Goal: Task Accomplishment & Management: Manage account settings

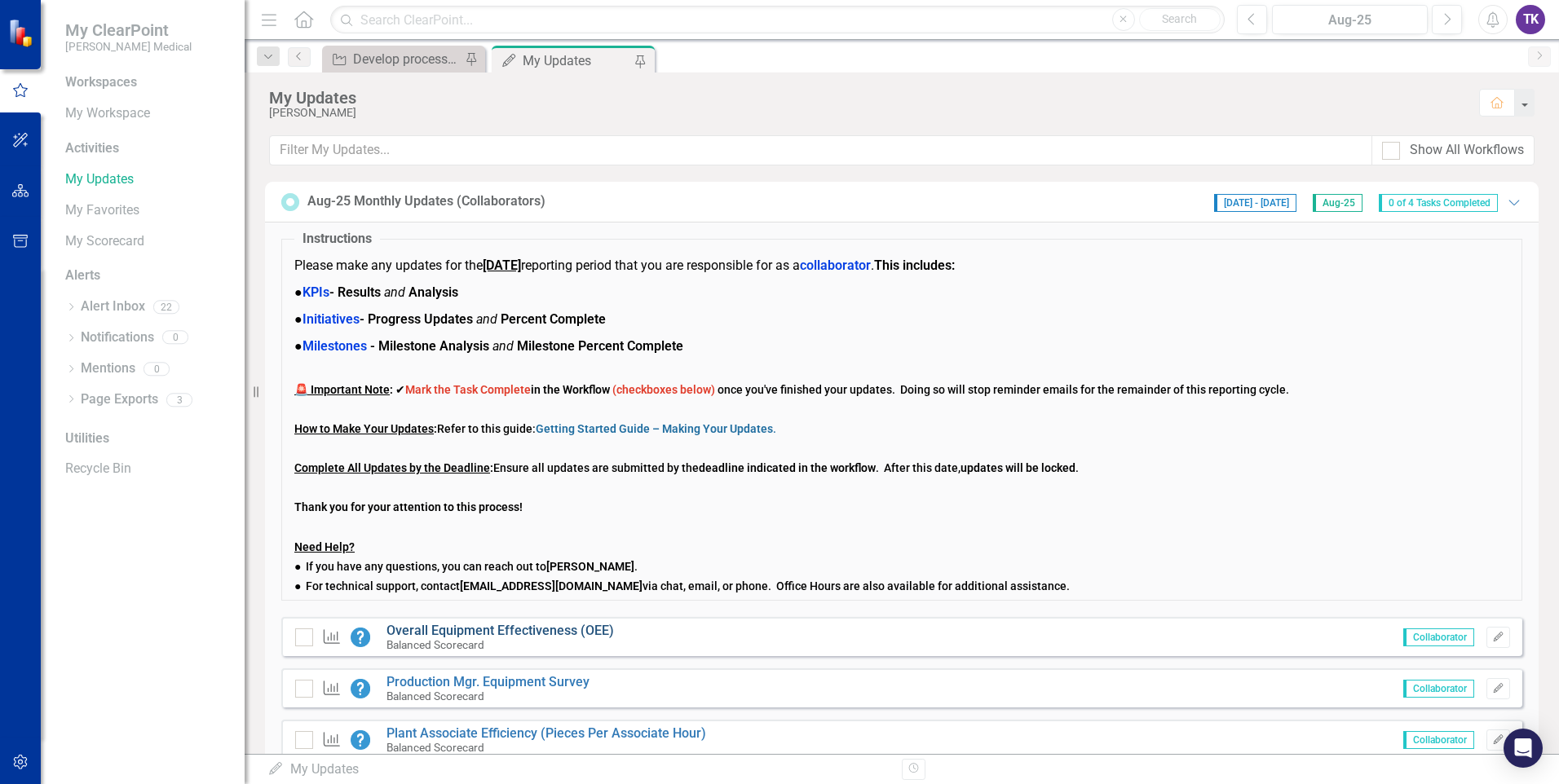
click at [466, 632] on link "Overall Equipment Effectiveness (OEE)" at bounding box center [500, 631] width 227 height 15
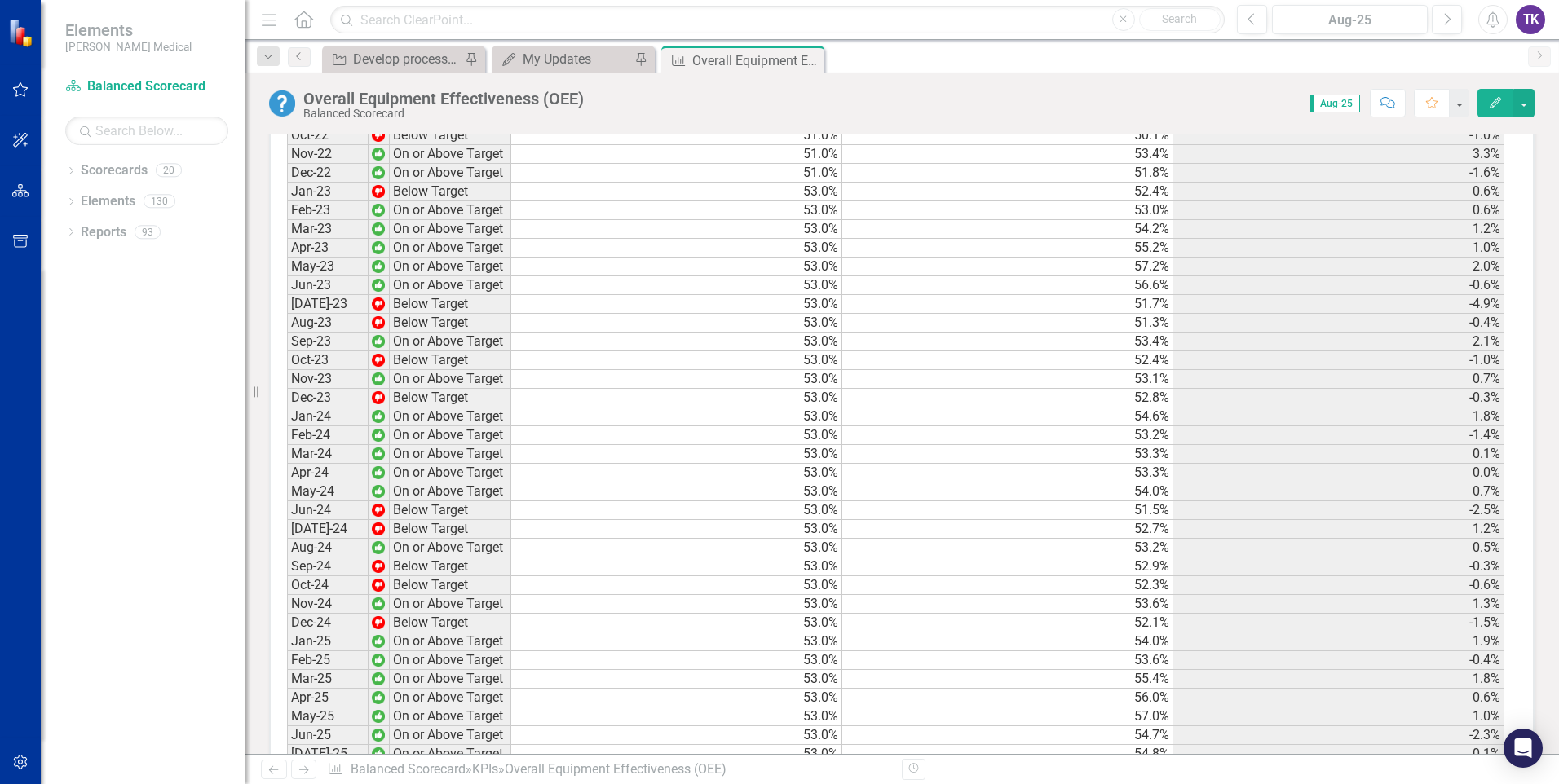
scroll to position [2116, 0]
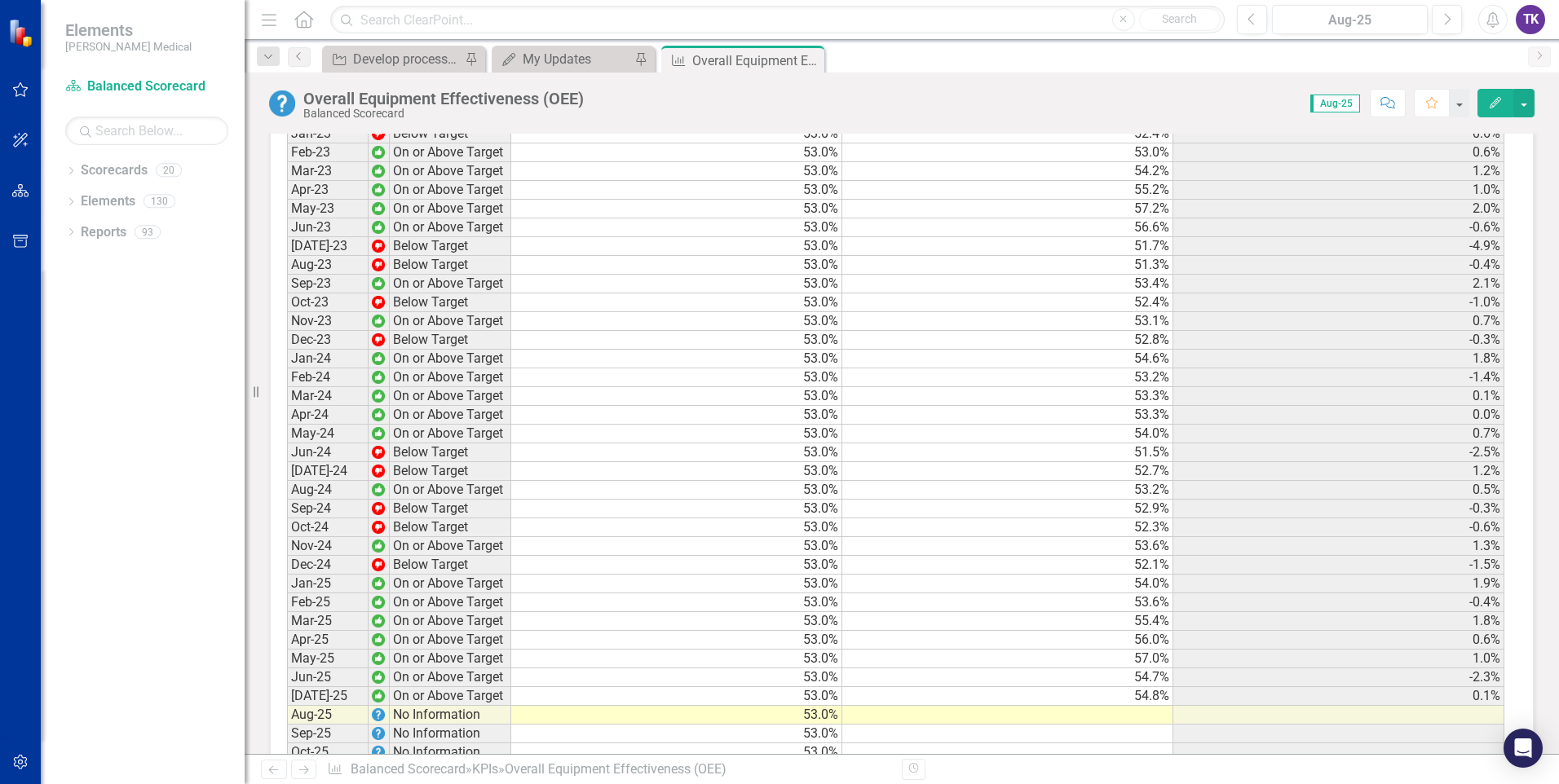
click at [1155, 706] on td at bounding box center [1007, 715] width 331 height 19
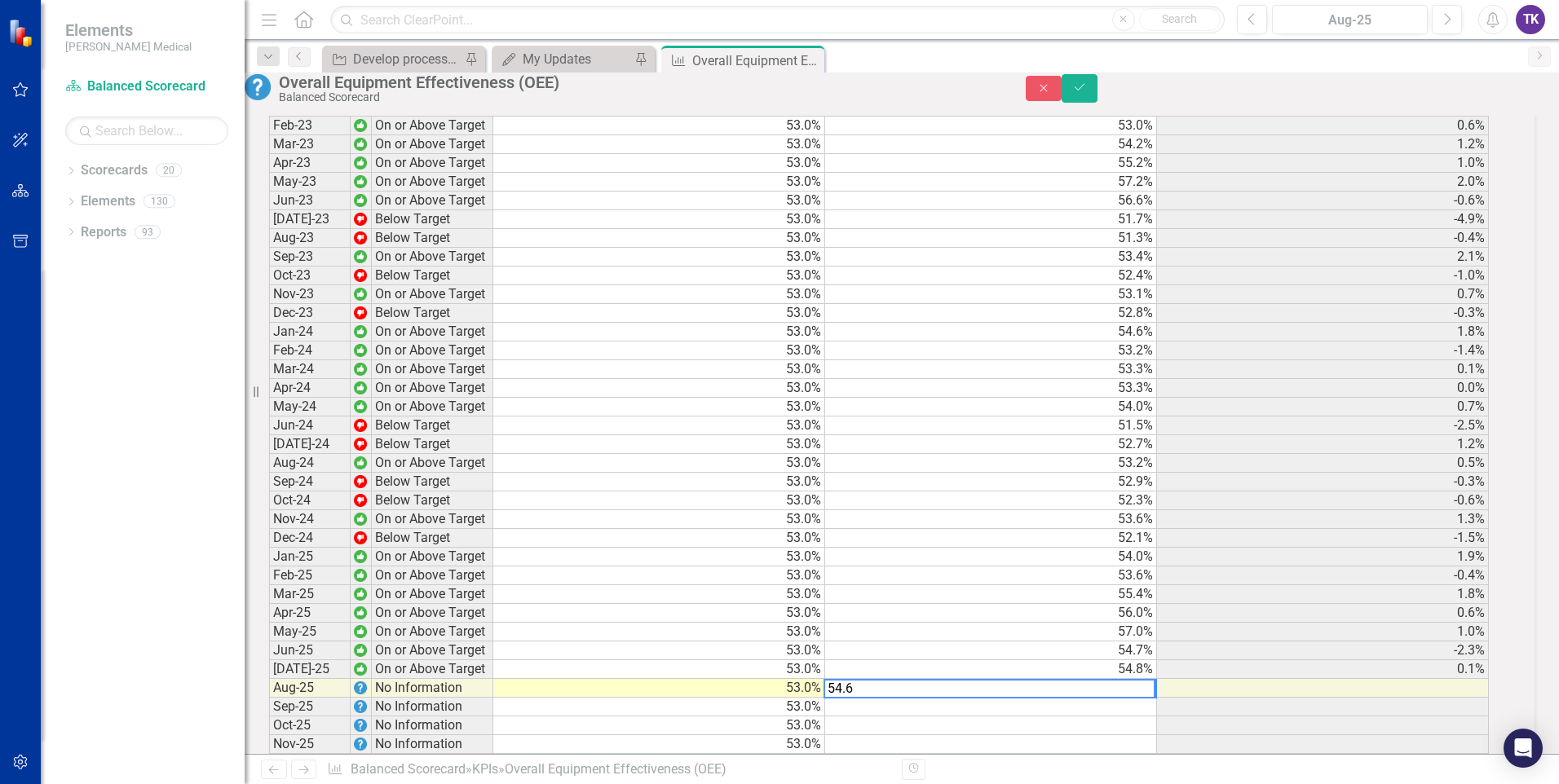
scroll to position [2118, 0]
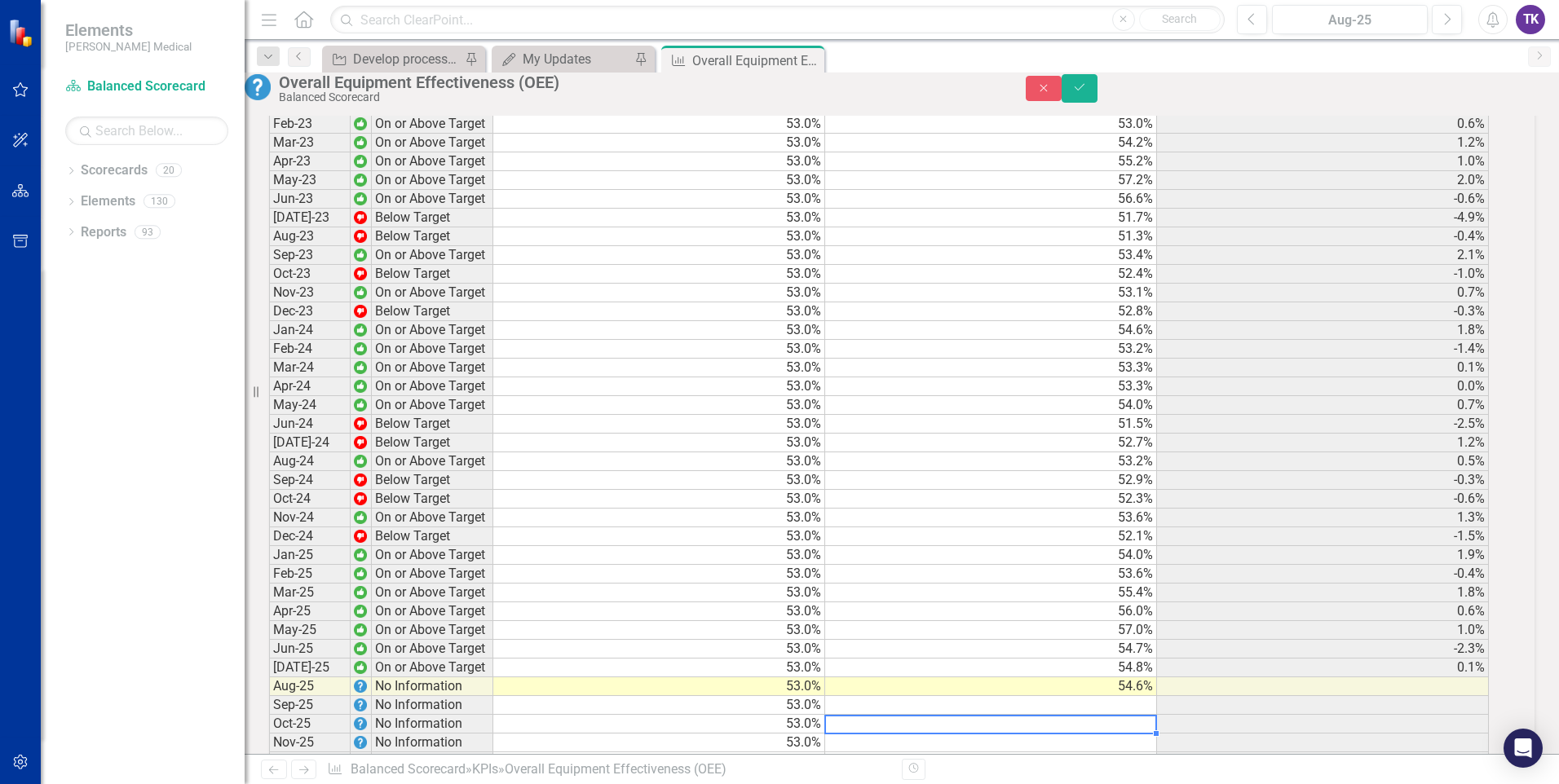
click at [1100, 715] on td at bounding box center [991, 724] width 332 height 19
click at [1143, 678] on td "54.6%" at bounding box center [991, 687] width 332 height 19
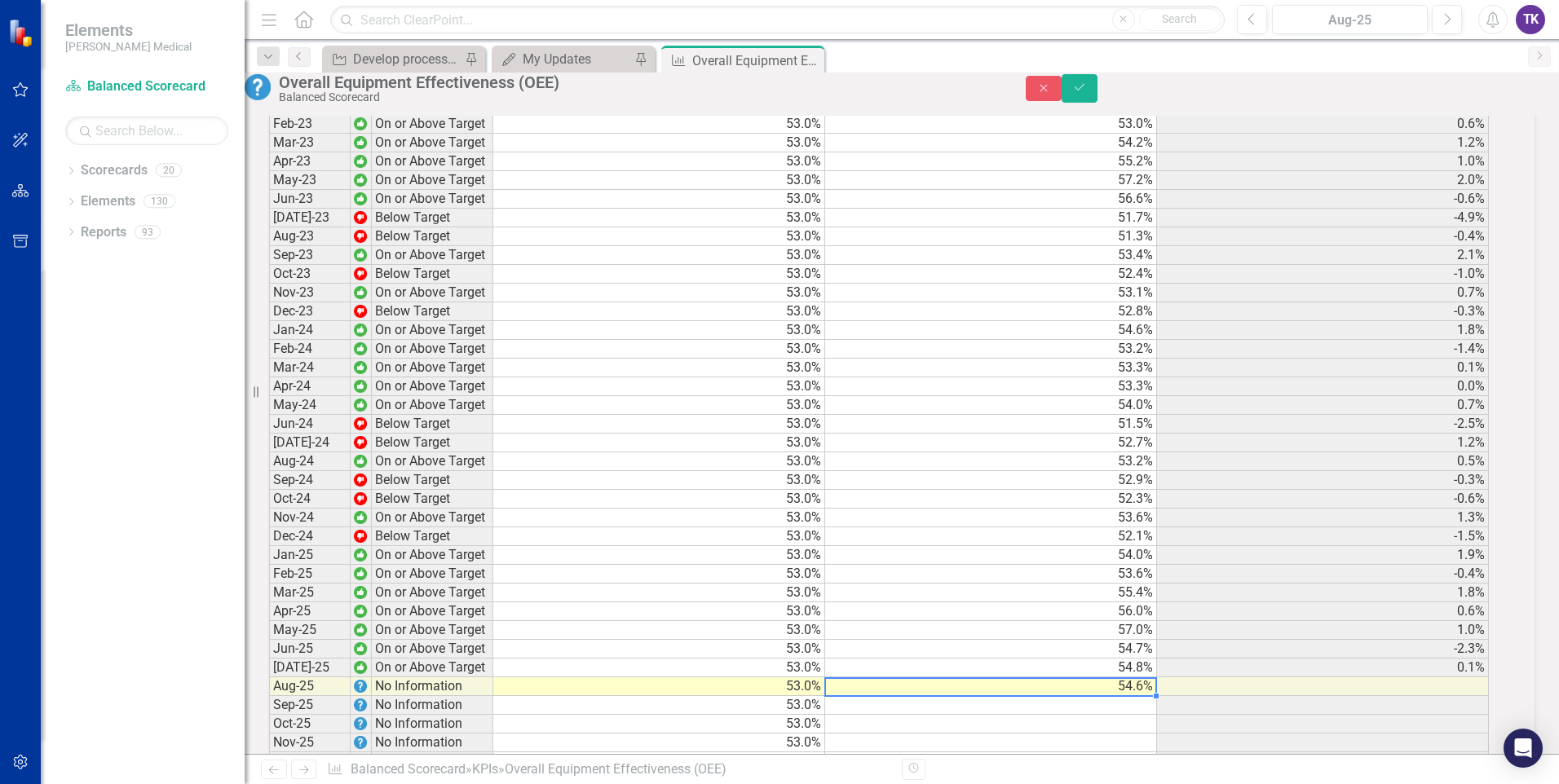
click at [1146, 678] on td "54.6%" at bounding box center [991, 687] width 332 height 19
type textarea "55.6"
click at [1079, 753] on td at bounding box center [991, 762] width 332 height 19
click at [1087, 93] on icon "Save" at bounding box center [1079, 87] width 14 height 11
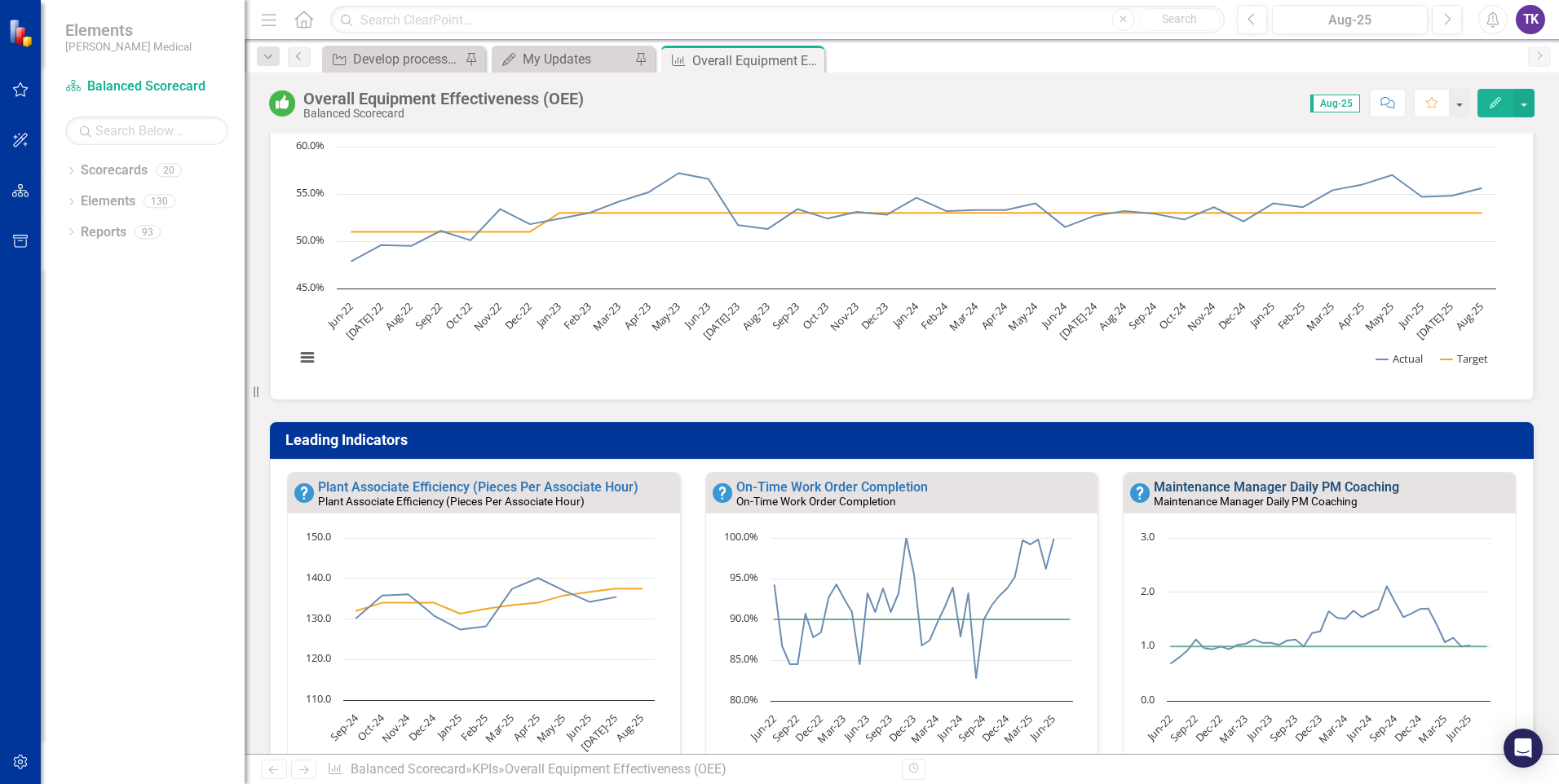
scroll to position [244, 0]
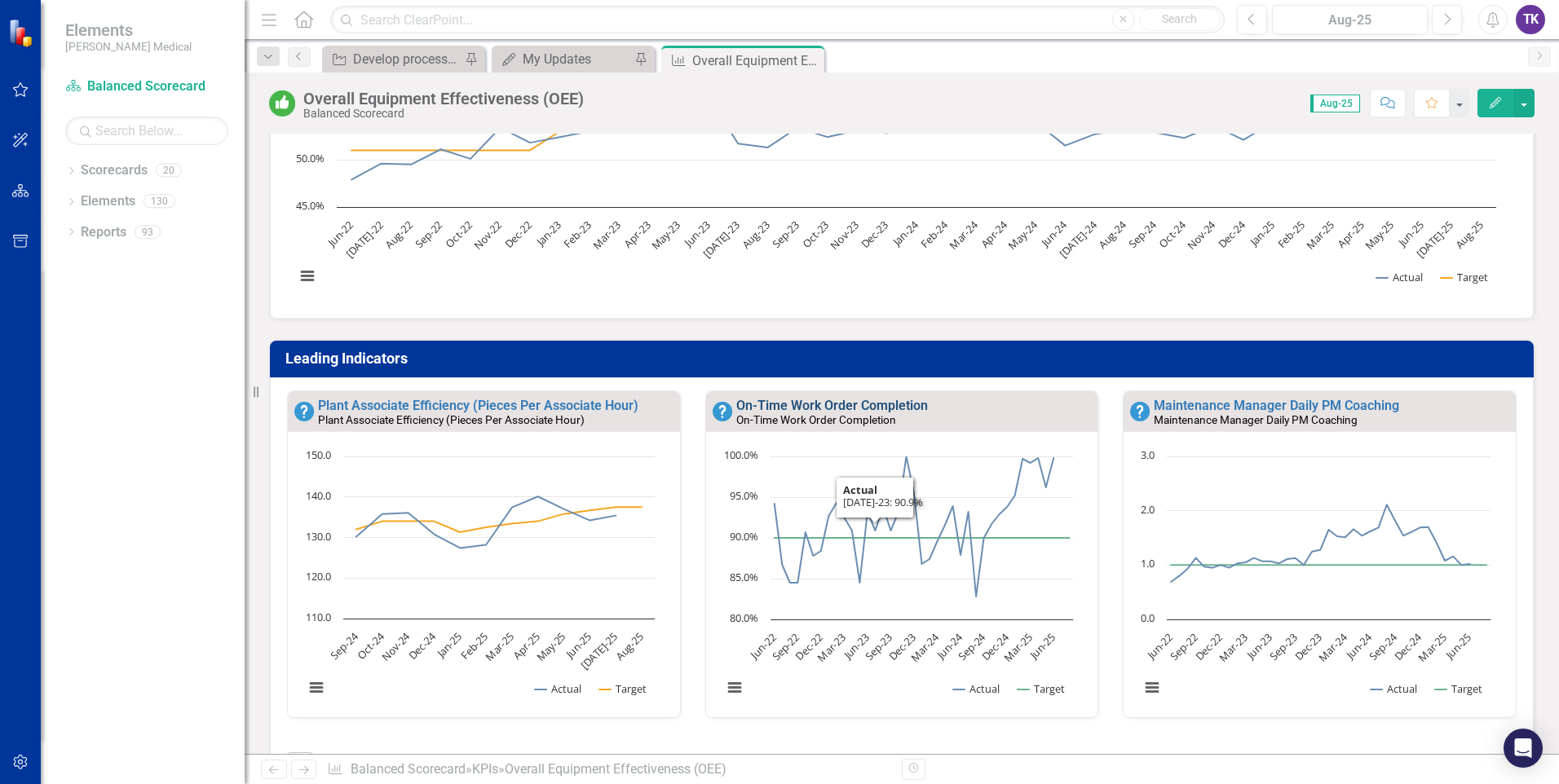
click at [875, 409] on link "On-Time Work Order Completion" at bounding box center [832, 405] width 192 height 15
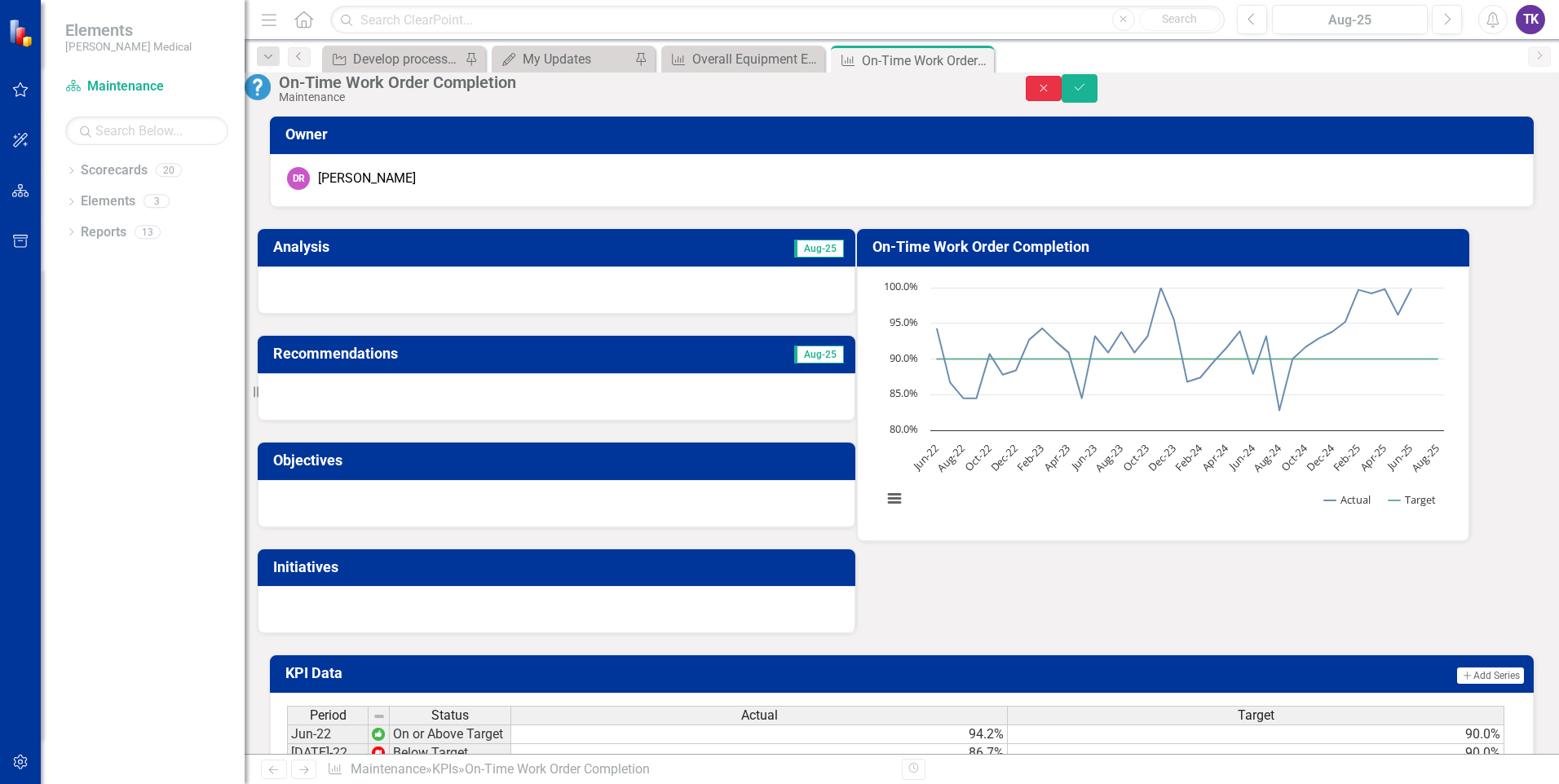
click at [1052, 94] on icon "Close" at bounding box center [1043, 88] width 14 height 11
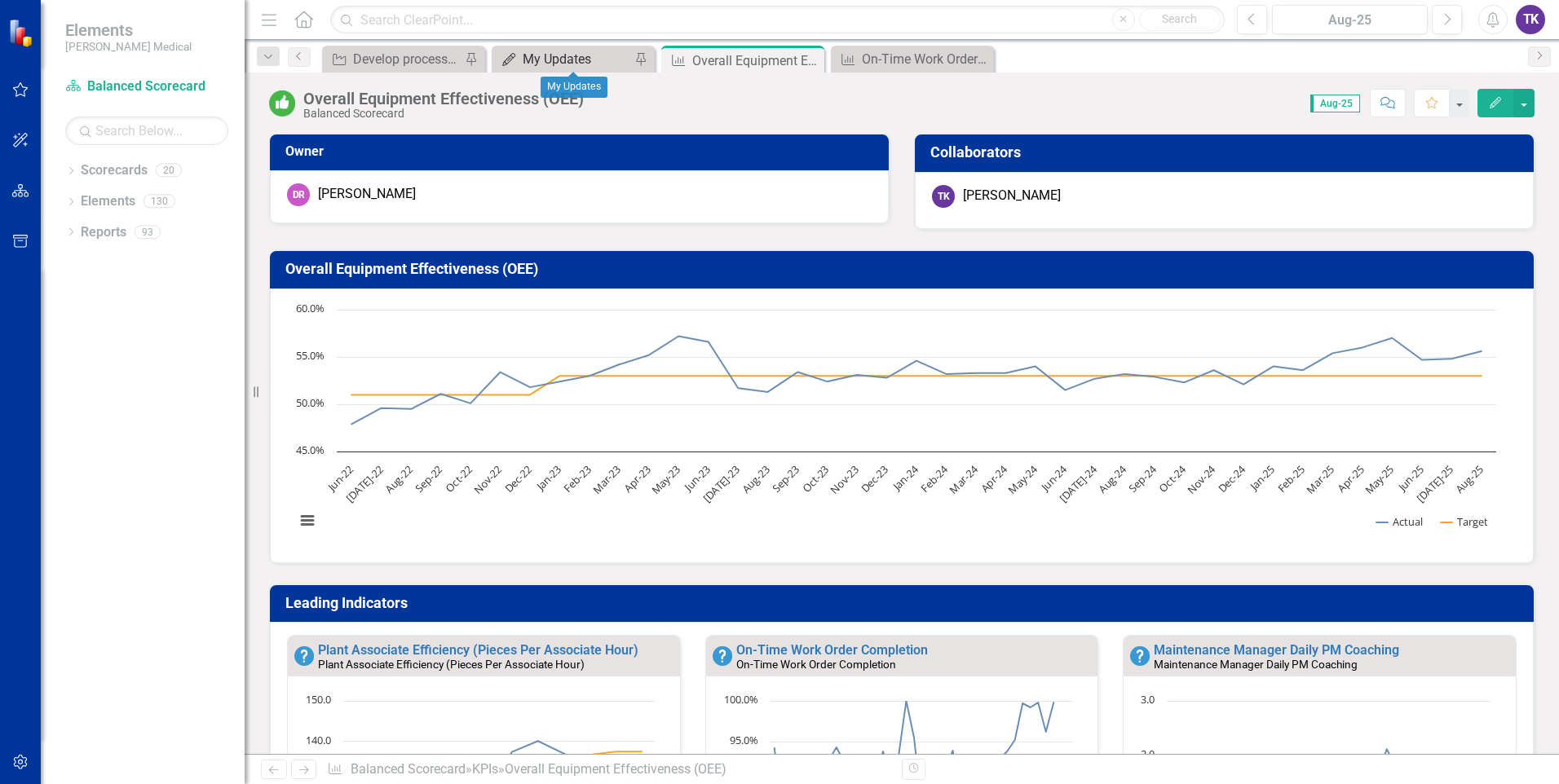
click at [547, 63] on div "My Updates" at bounding box center [576, 59] width 107 height 20
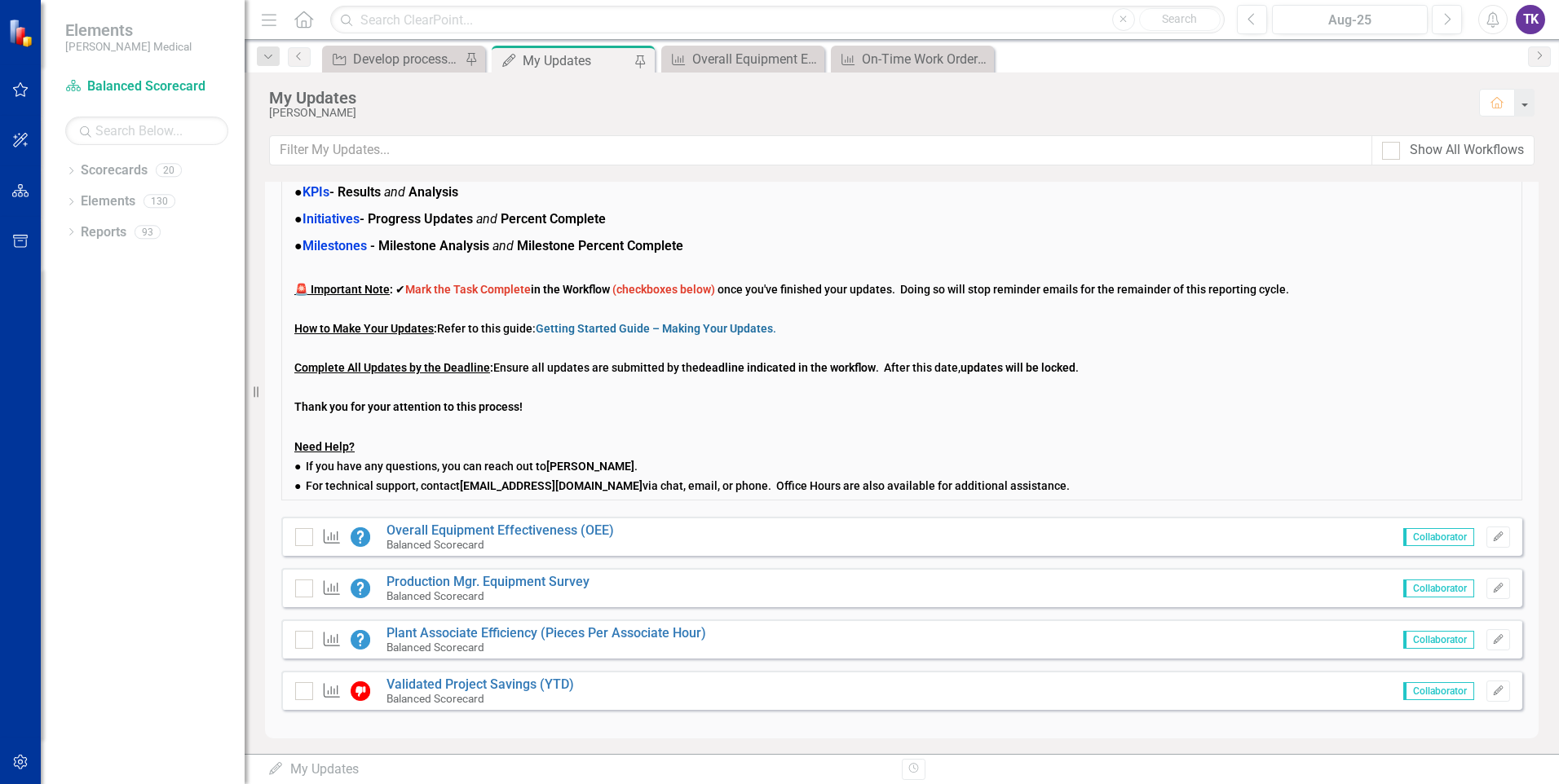
scroll to position [106, 0]
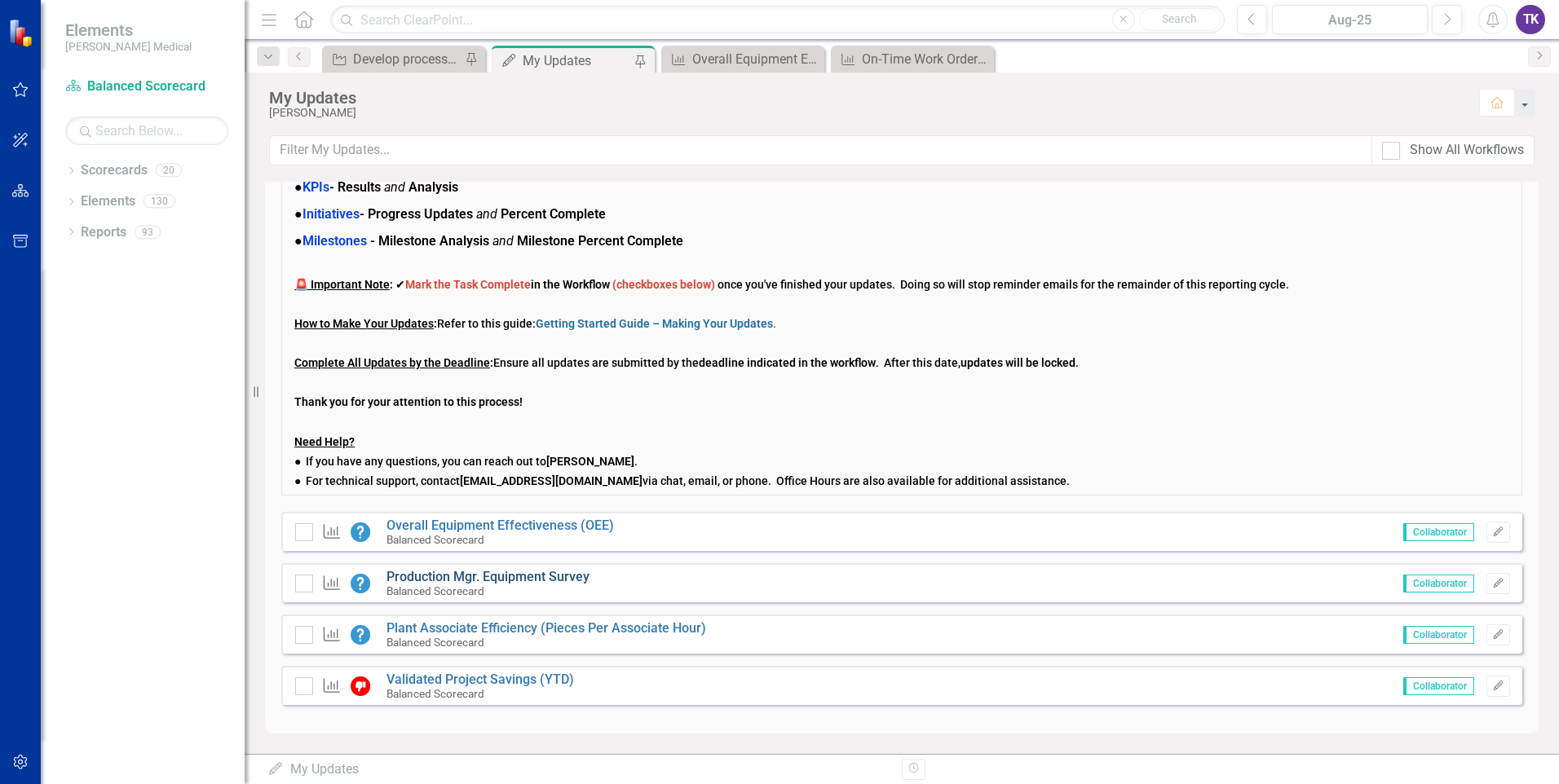
click at [522, 581] on link "Production Mgr. Equipment Survey" at bounding box center [488, 577] width 203 height 15
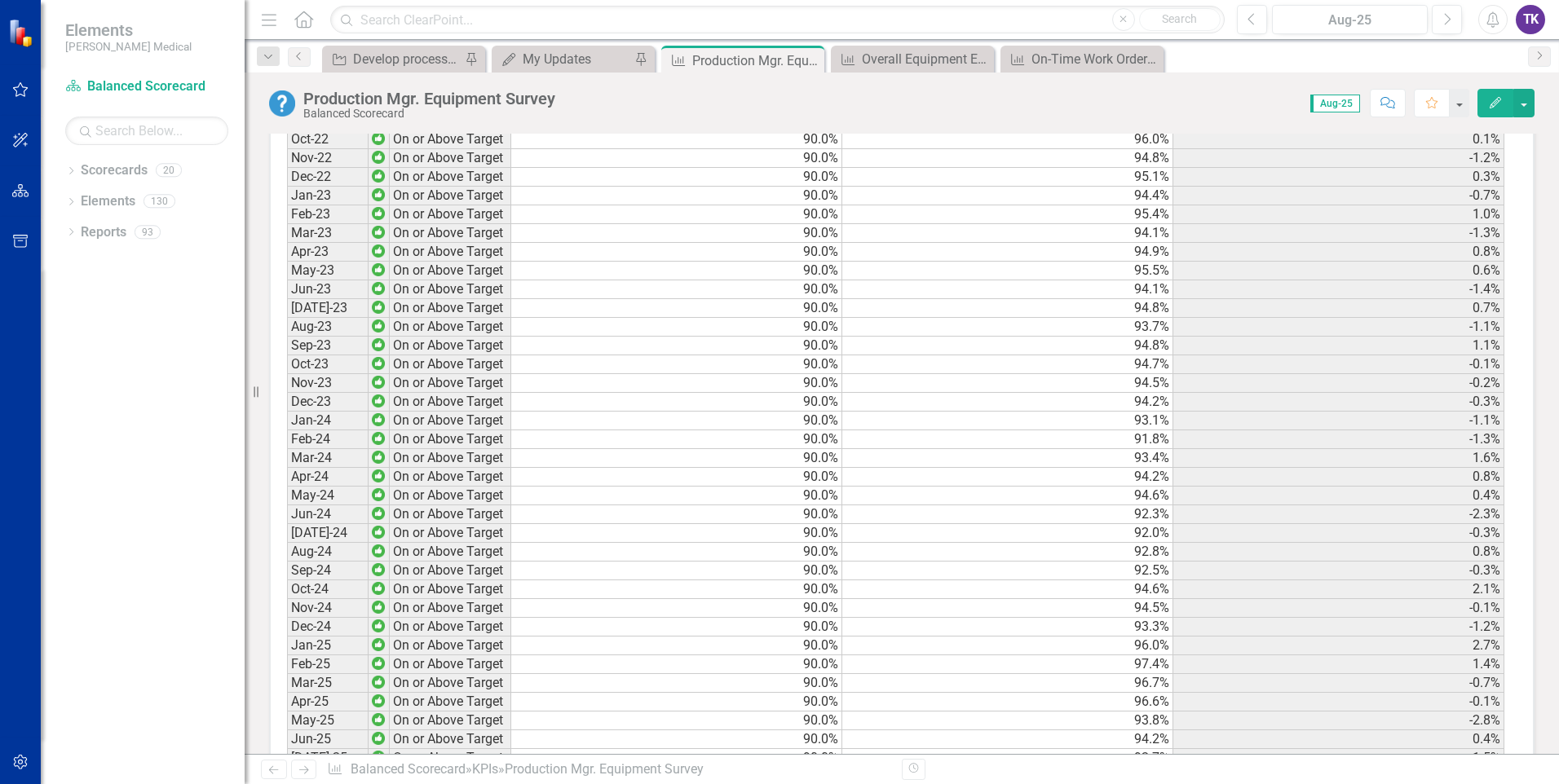
scroll to position [1968, 0]
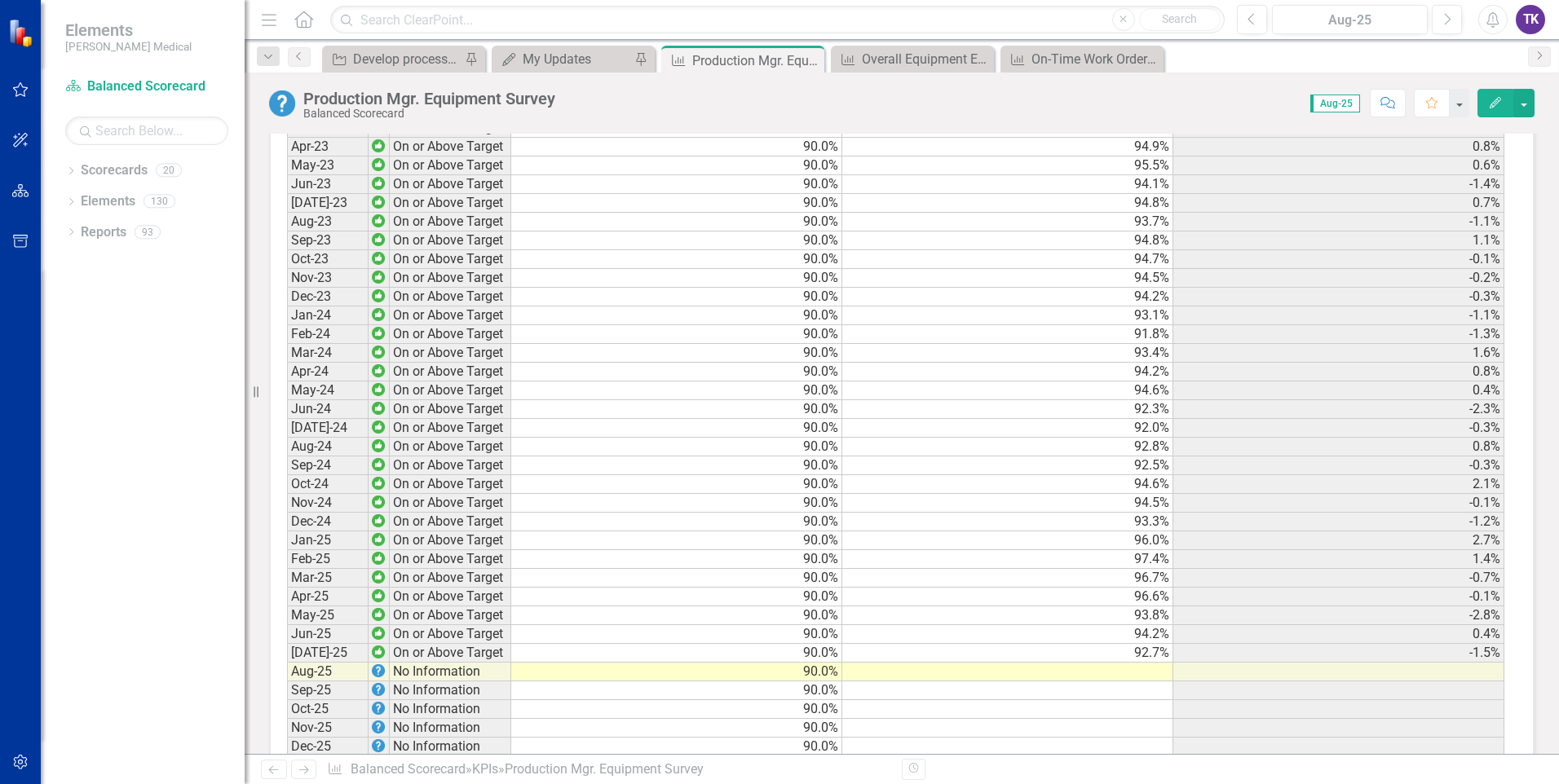
click at [1137, 663] on td at bounding box center [1007, 672] width 331 height 19
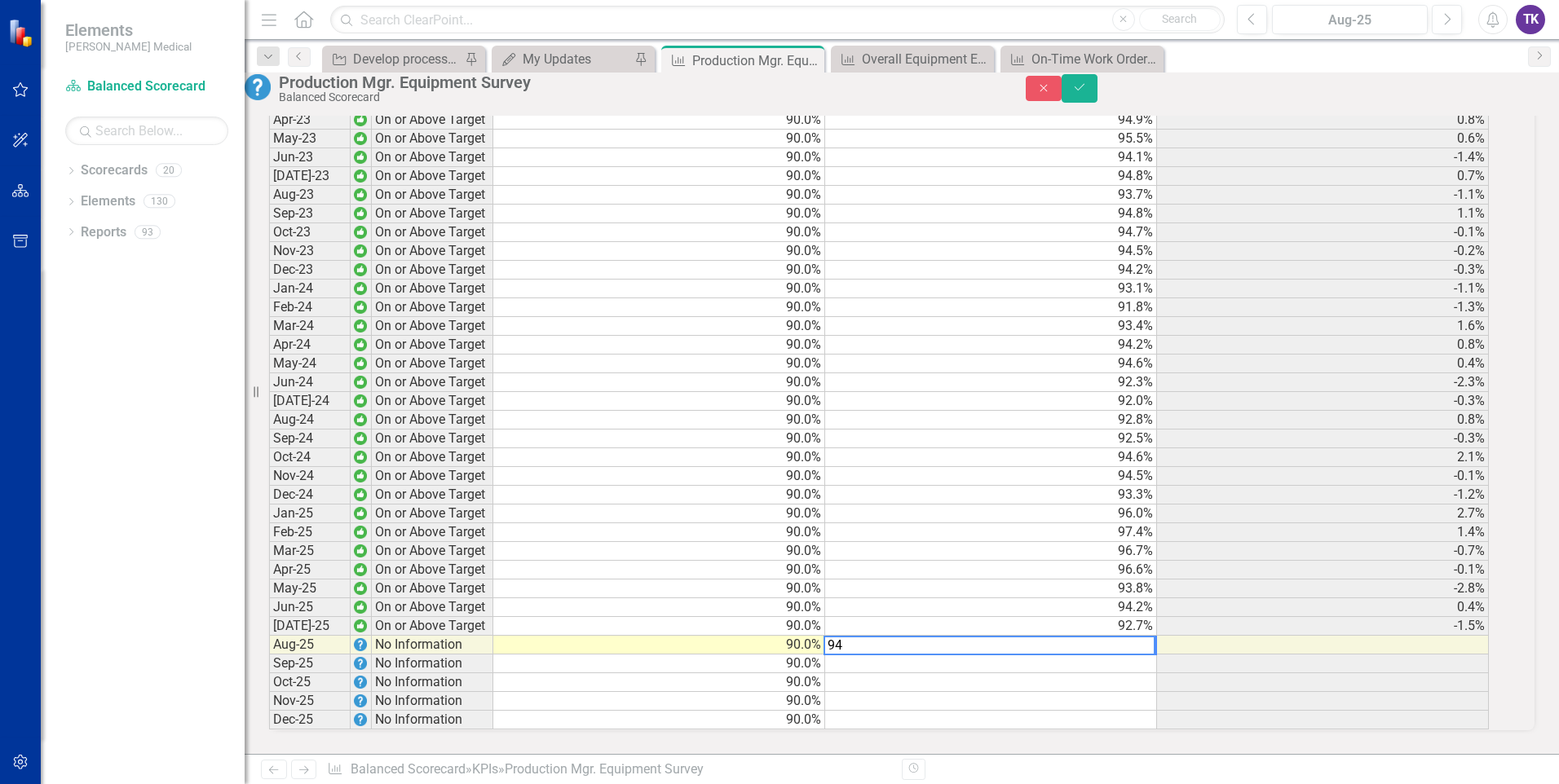
scroll to position [1970, 0]
type textarea "94.6"
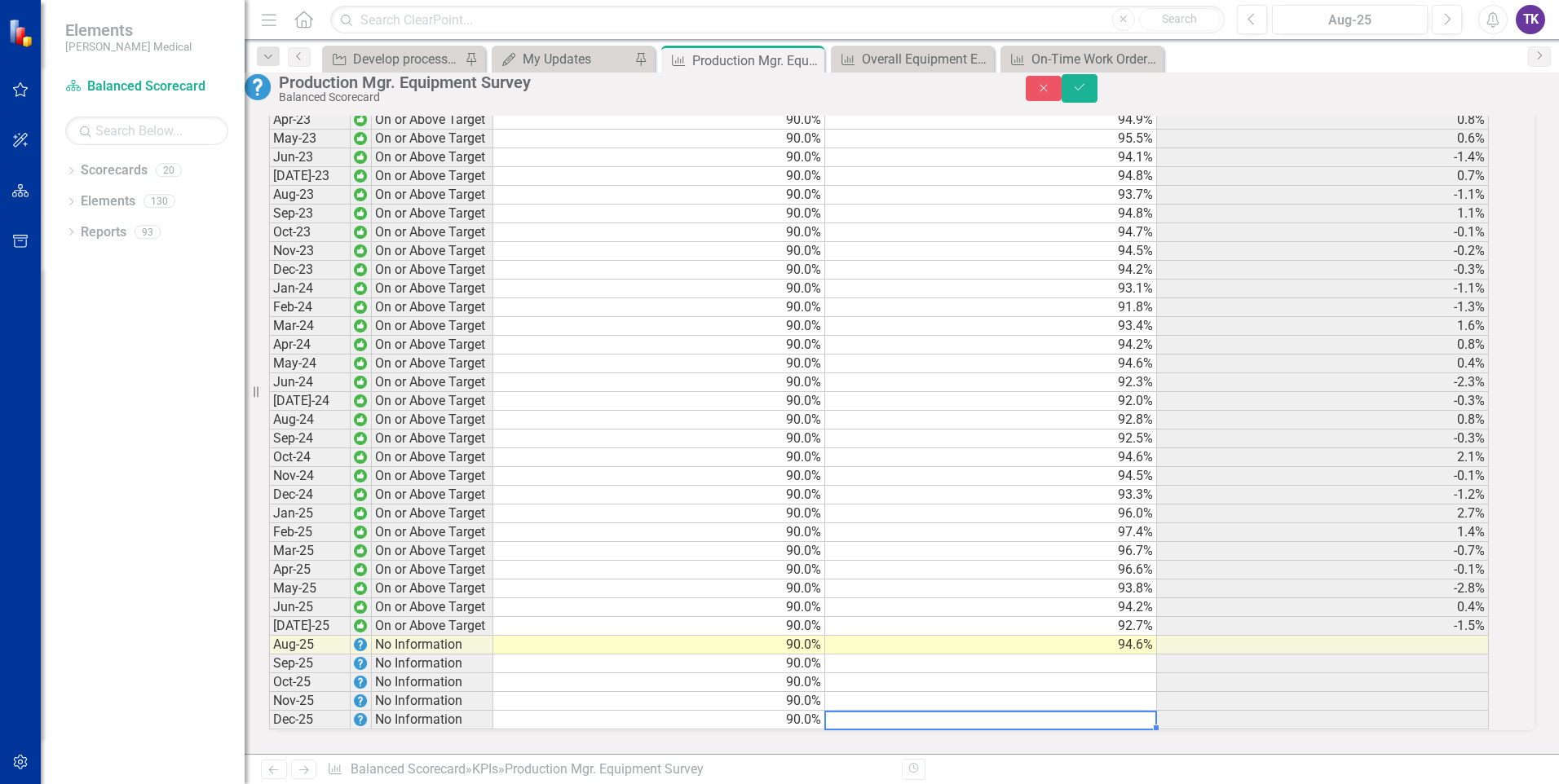
click at [269, 696] on div "Period Status Target Actual Change from Previous Month Jun-22 On or Above Targe…" at bounding box center [269, 317] width 0 height 826
click at [1098, 101] on button "Save" at bounding box center [1080, 89] width 36 height 29
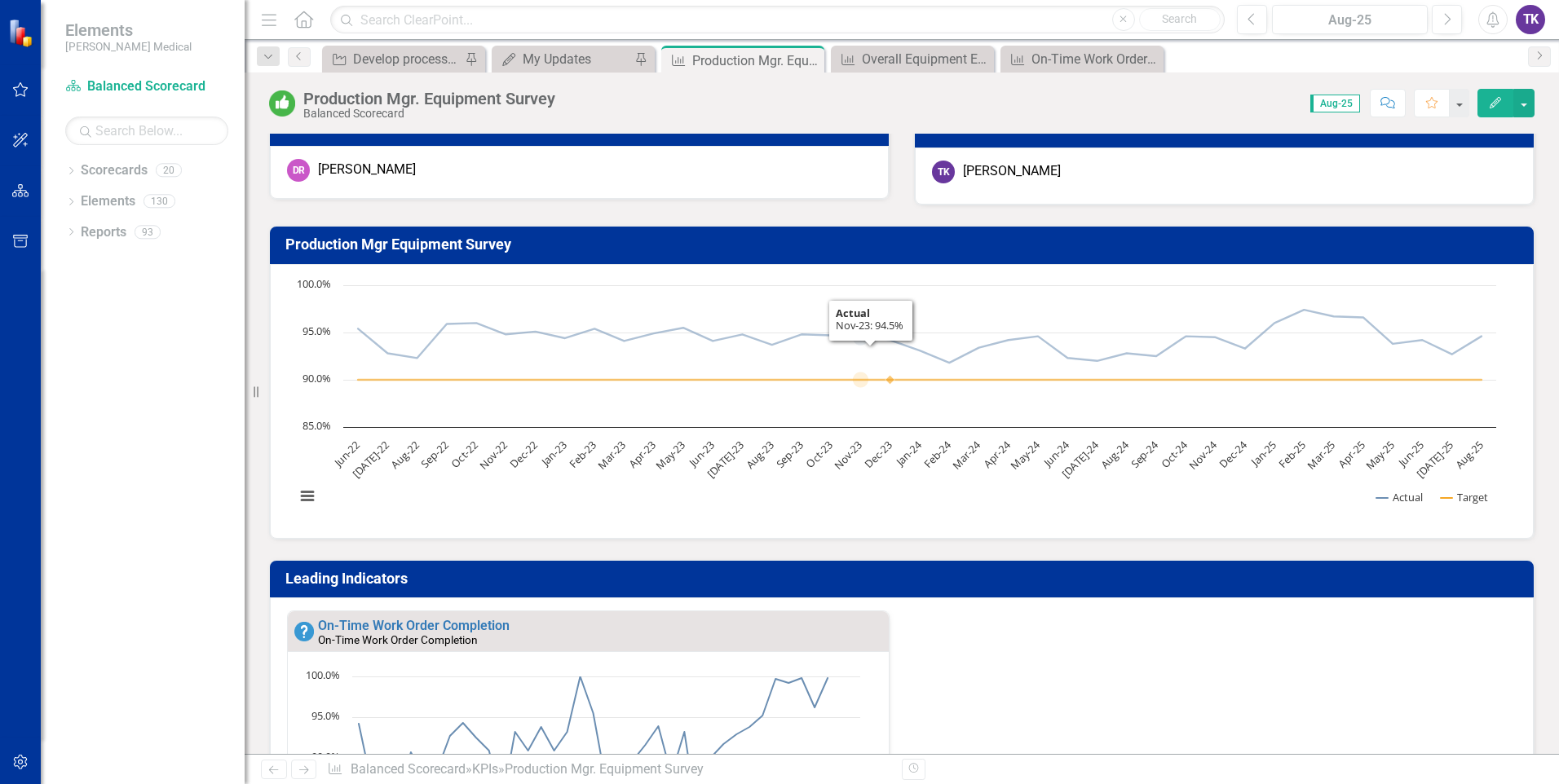
scroll to position [0, 0]
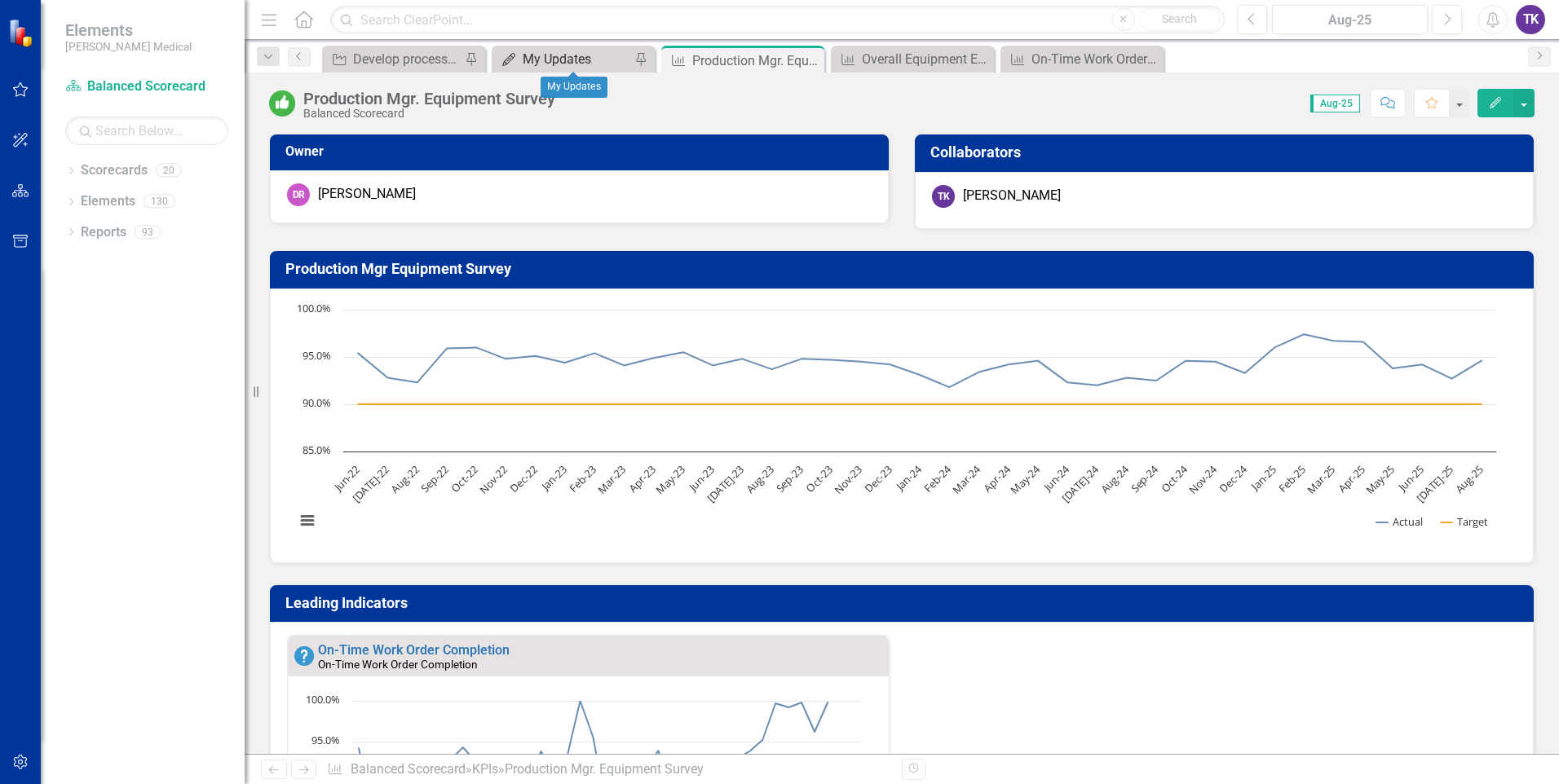
click at [591, 60] on div "My Updates" at bounding box center [576, 59] width 107 height 20
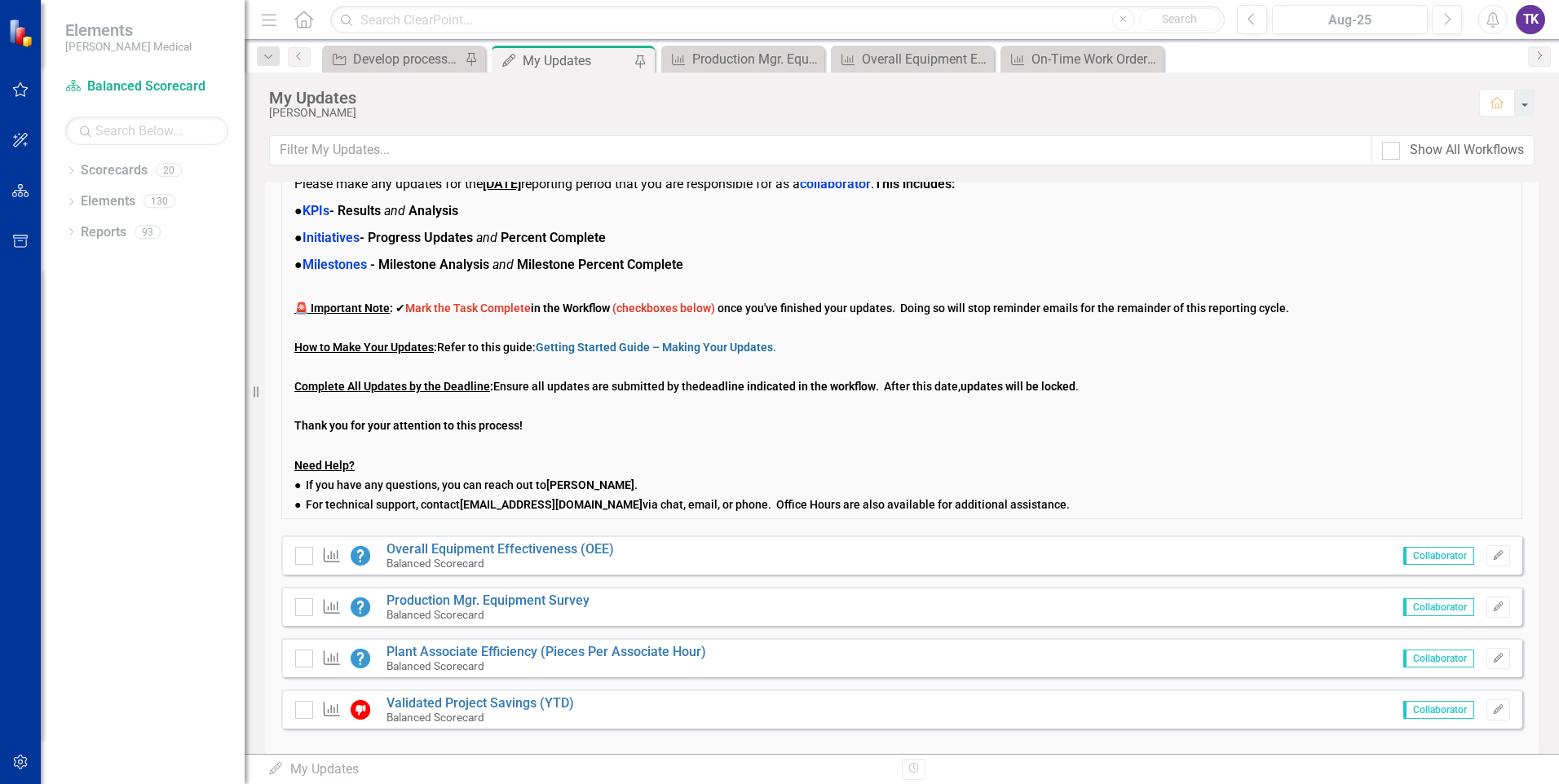
scroll to position [106, 0]
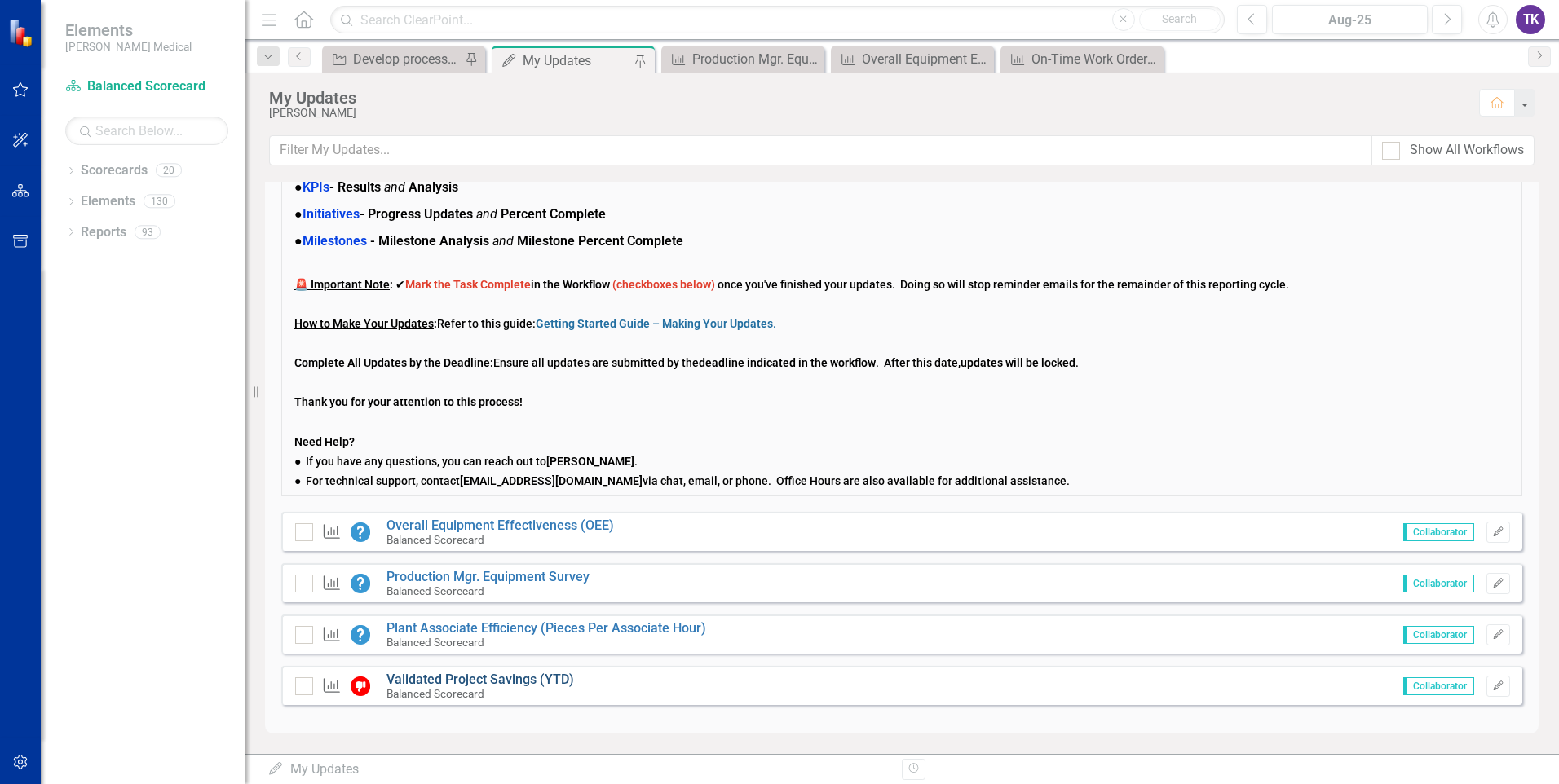
click at [450, 684] on link "Validated Project Savings (YTD)" at bounding box center [480, 679] width 187 height 15
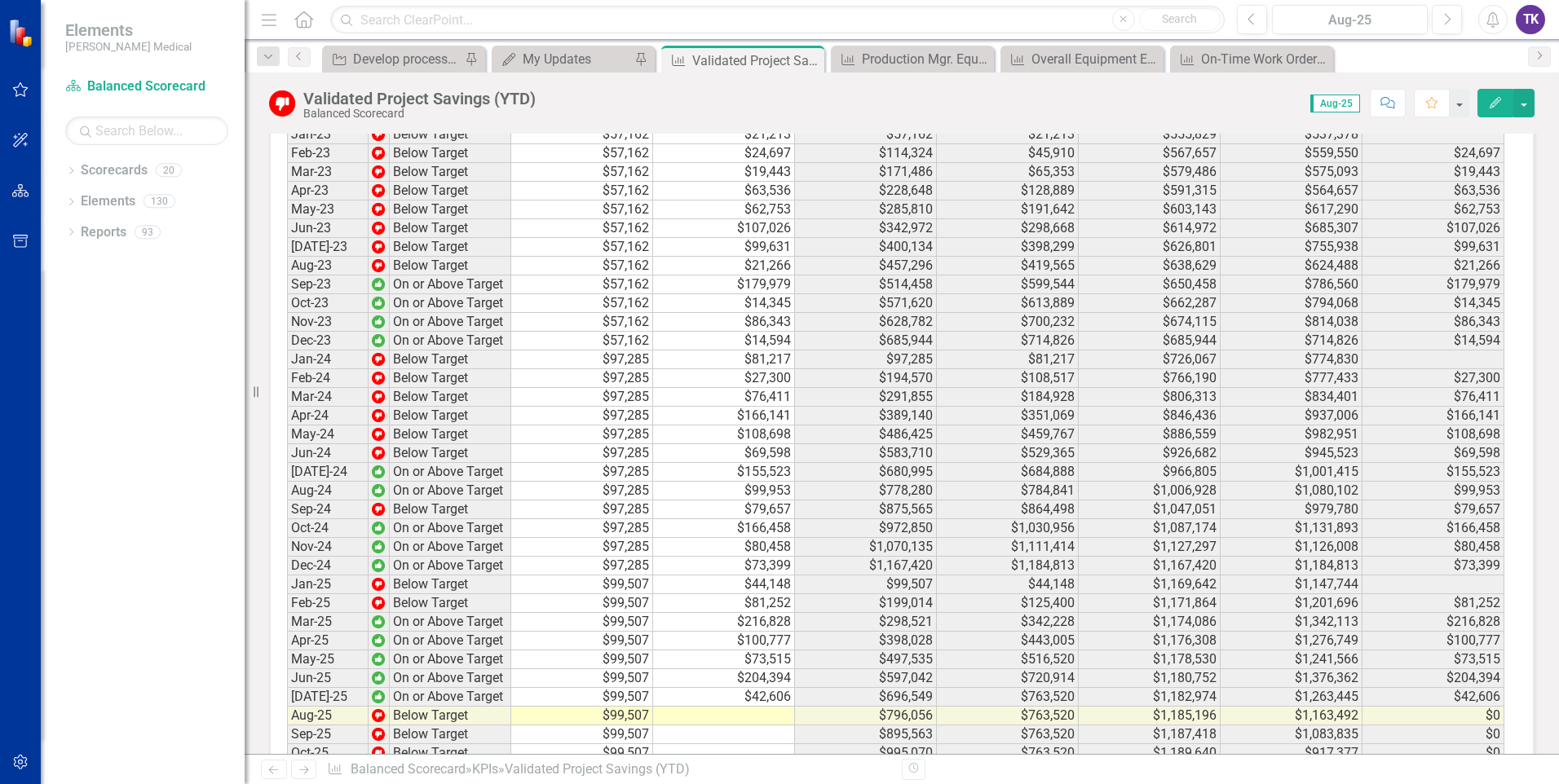
scroll to position [2704, 0]
click at [762, 705] on td at bounding box center [724, 714] width 142 height 19
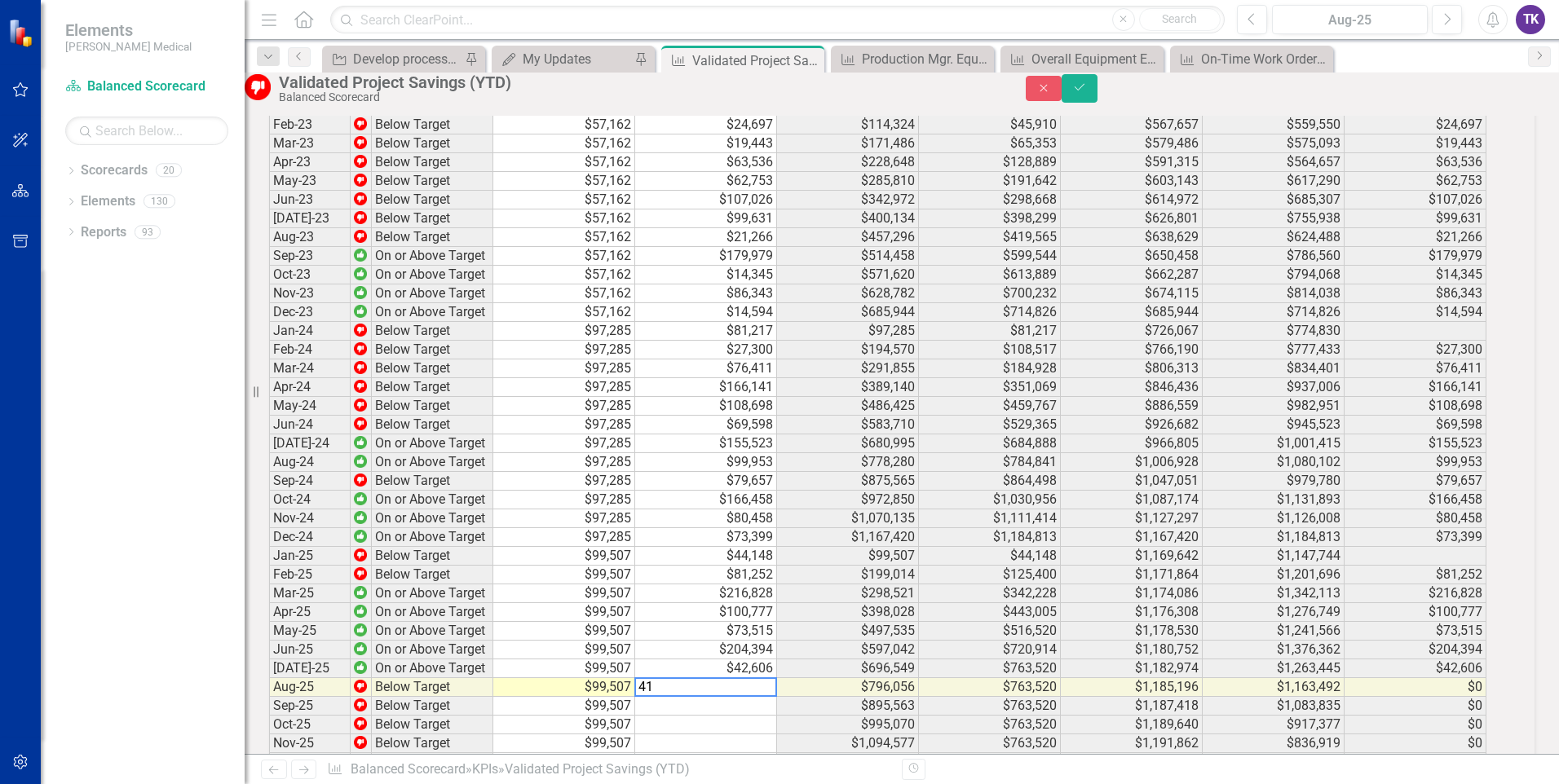
scroll to position [2705, 0]
type textarea "41519.48"
click at [716, 714] on td at bounding box center [706, 724] width 142 height 19
click at [1087, 93] on icon "Save" at bounding box center [1079, 87] width 14 height 11
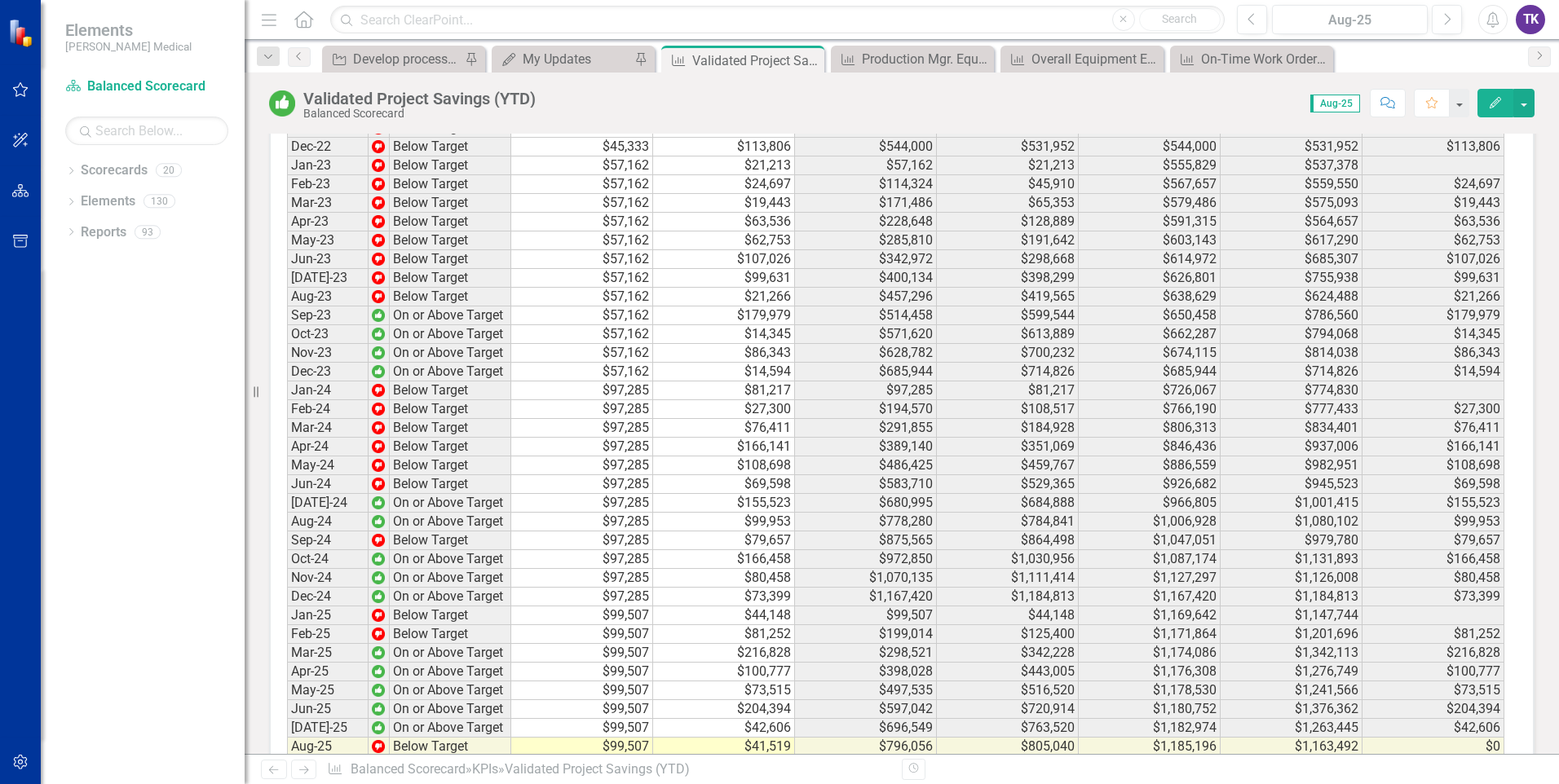
scroll to position [2704, 0]
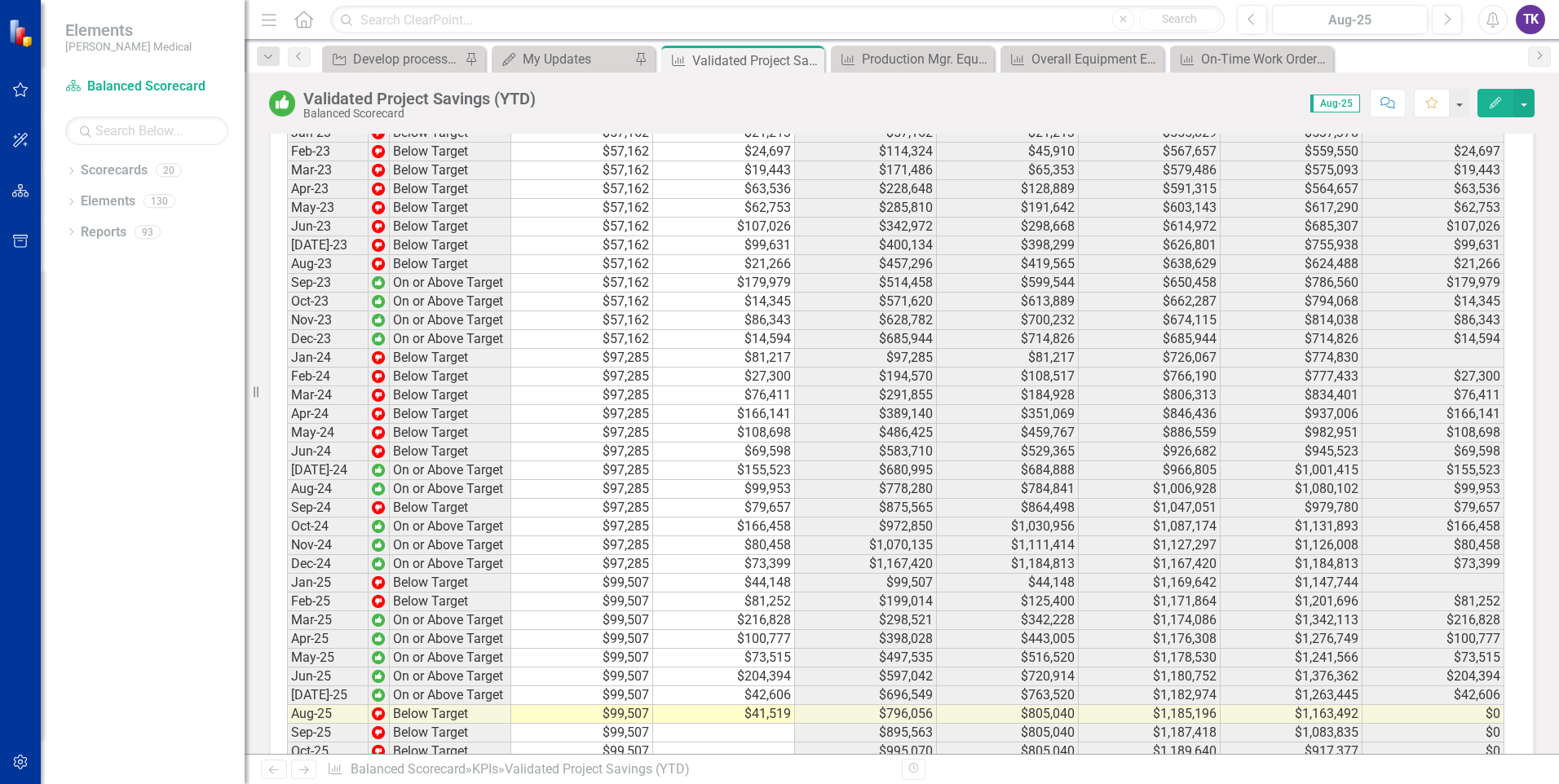
click at [287, 672] on div "Period Status Target (Monthly) Actual (Monthly) Target (YTD) Actual (YTD) Targe…" at bounding box center [287, 379] width 0 height 839
click at [1497, 106] on icon "Edit" at bounding box center [1495, 102] width 14 height 11
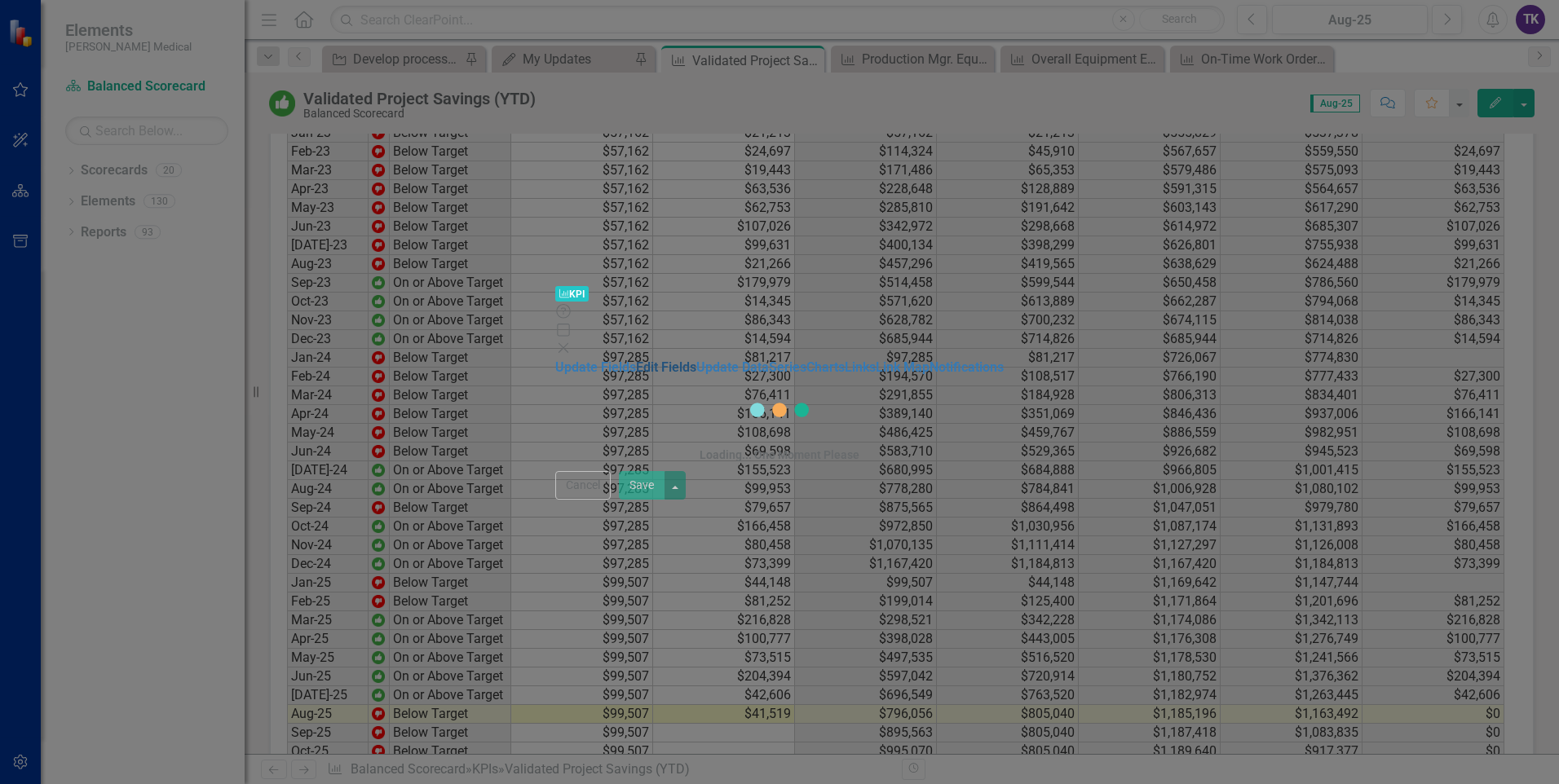
click at [696, 359] on link "Edit Fields" at bounding box center [666, 367] width 60 height 15
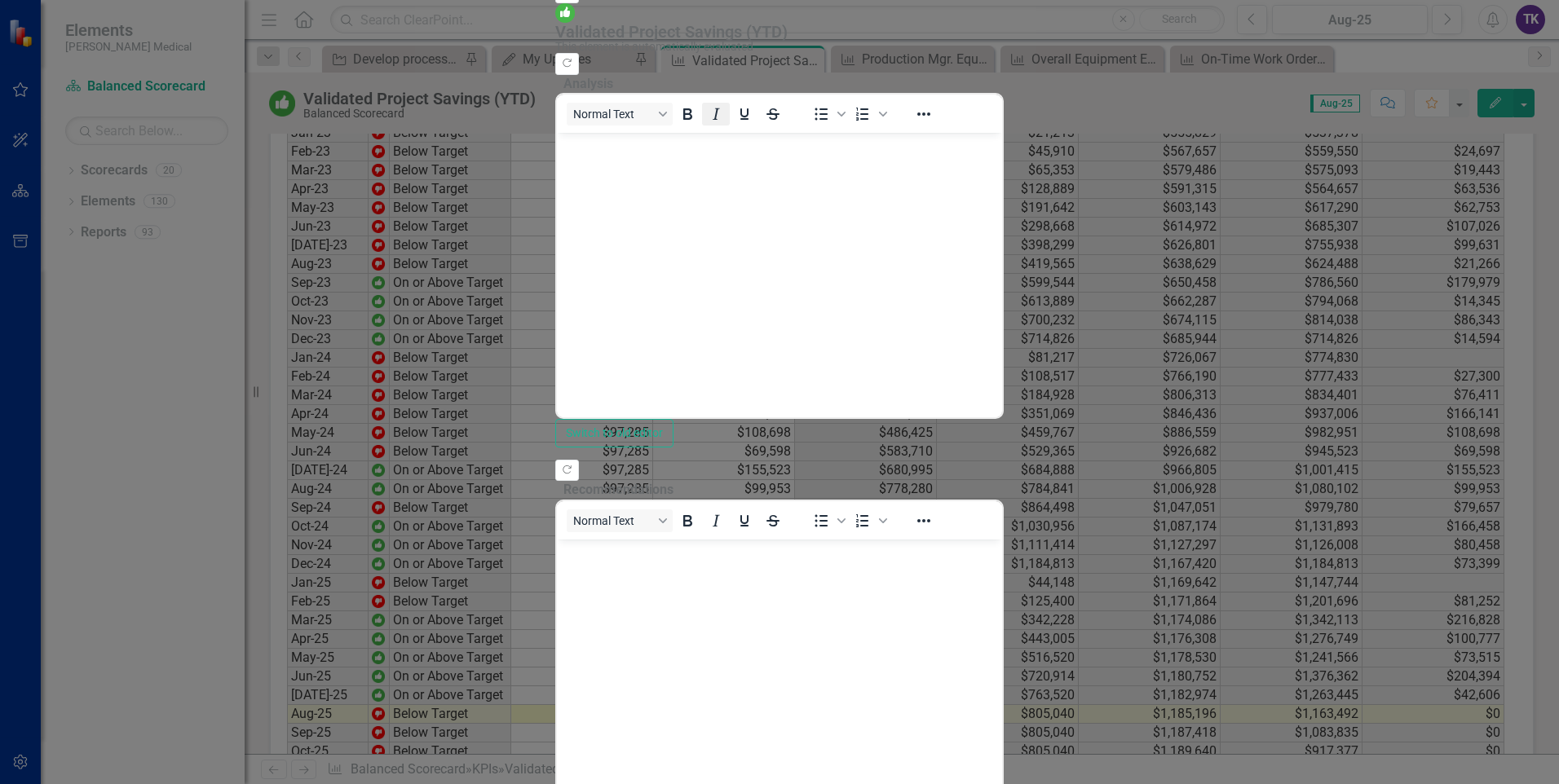
scroll to position [0, 0]
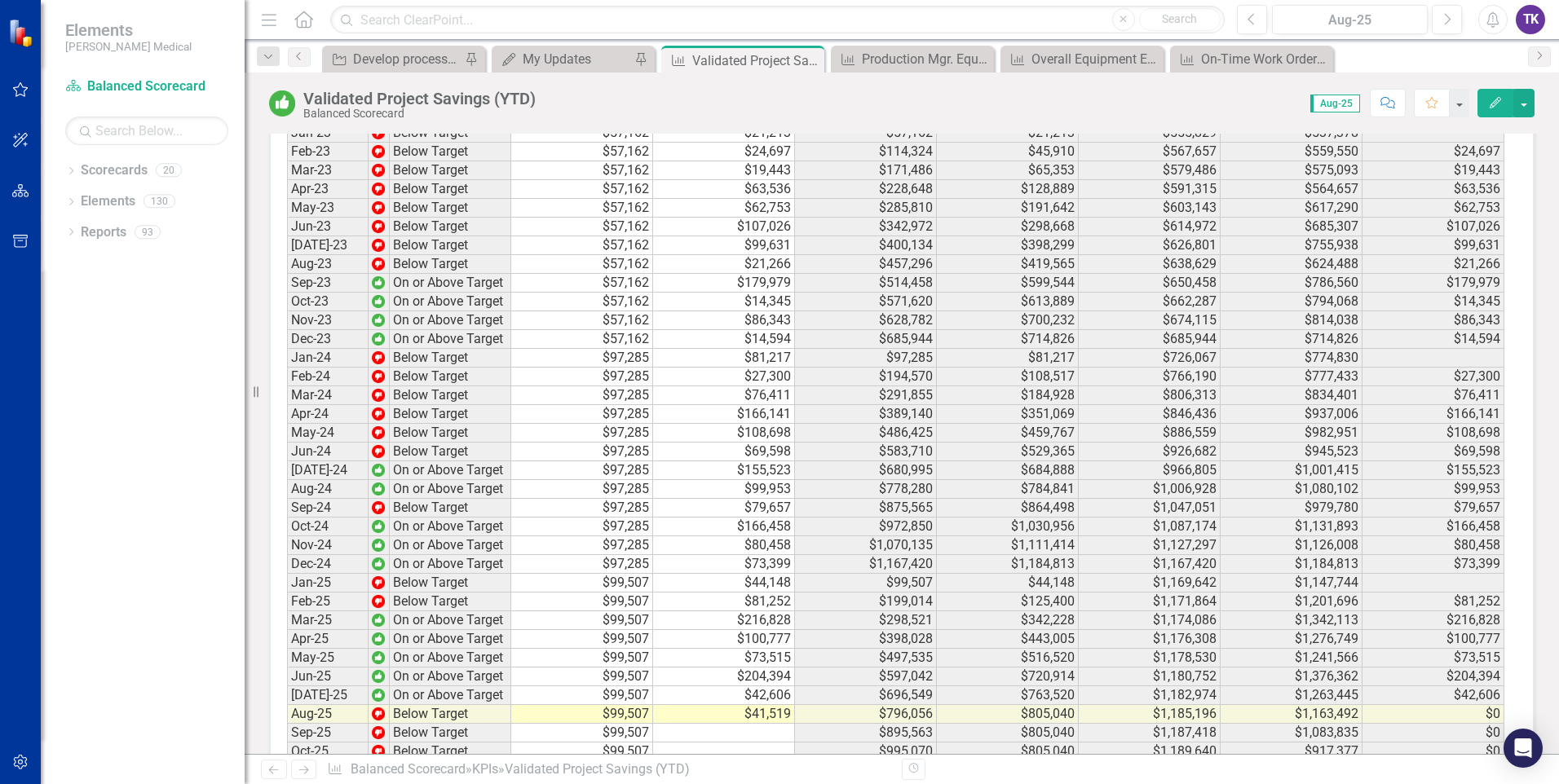
click at [226, 486] on div "Dropdown Scorecards 20 Dropdown Balanced Scorecard Revenue Growth Plan Dropdown…" at bounding box center [142, 471] width 203 height 627
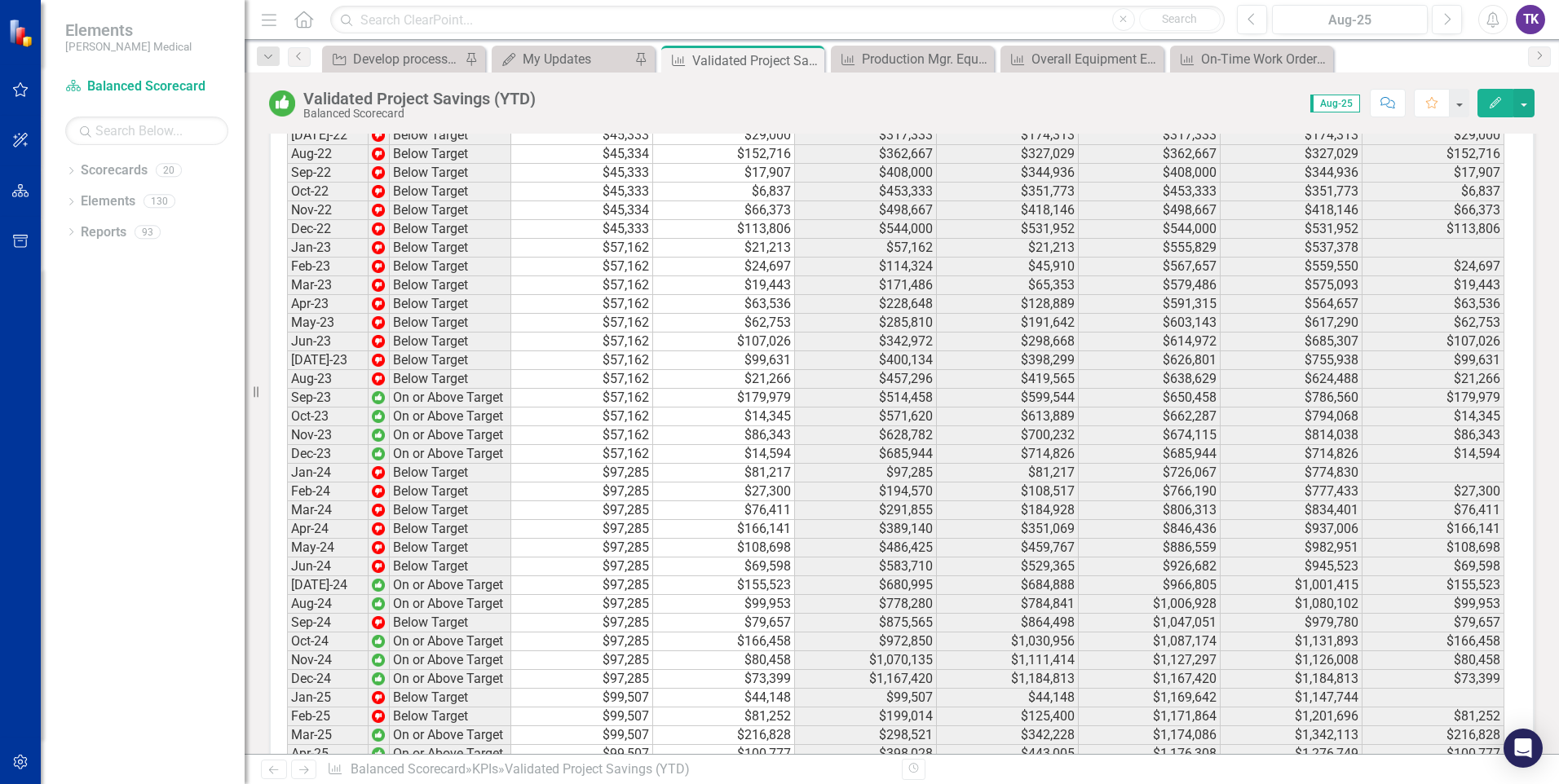
scroll to position [2704, 0]
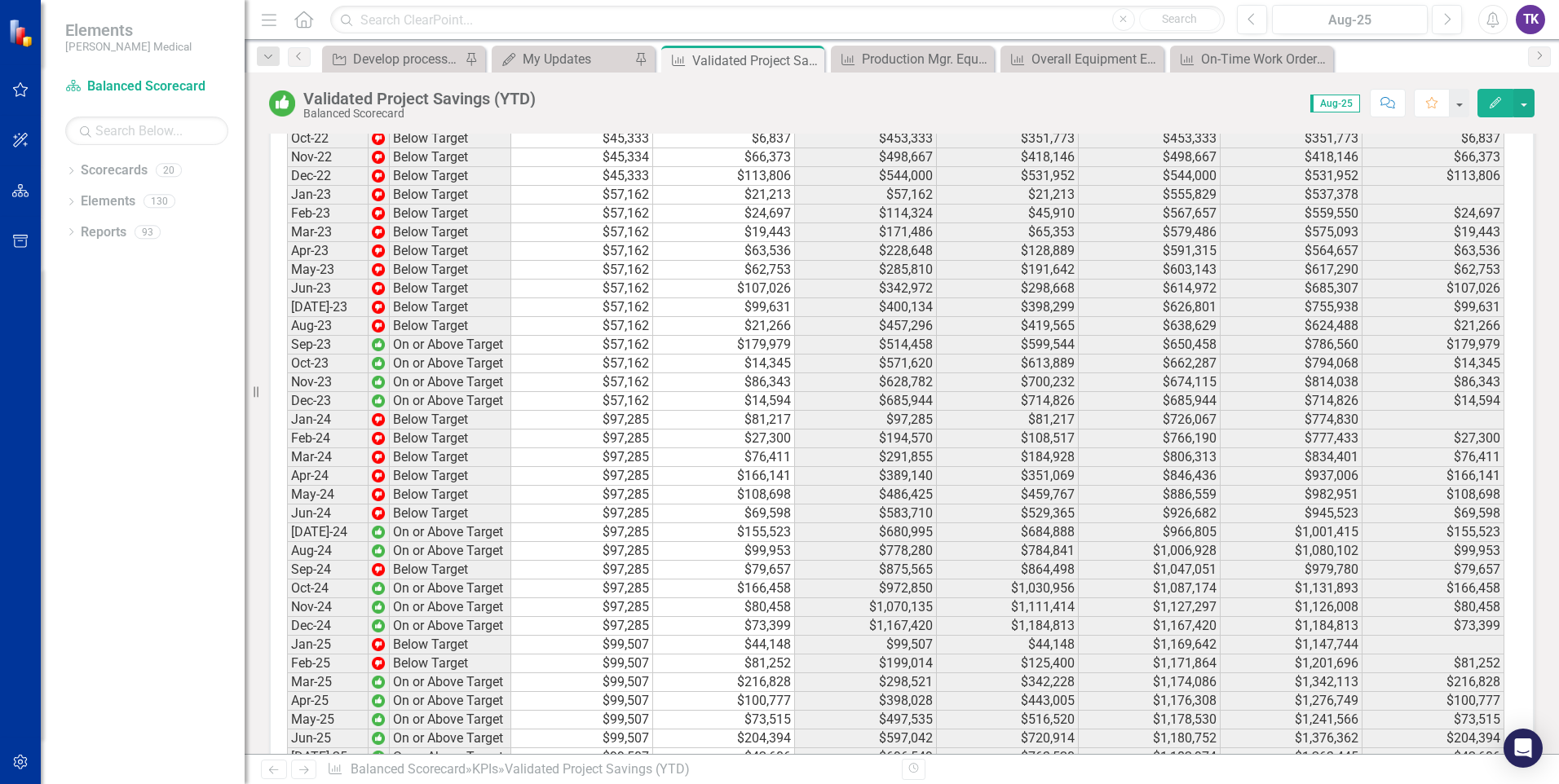
scroll to position [2704, 0]
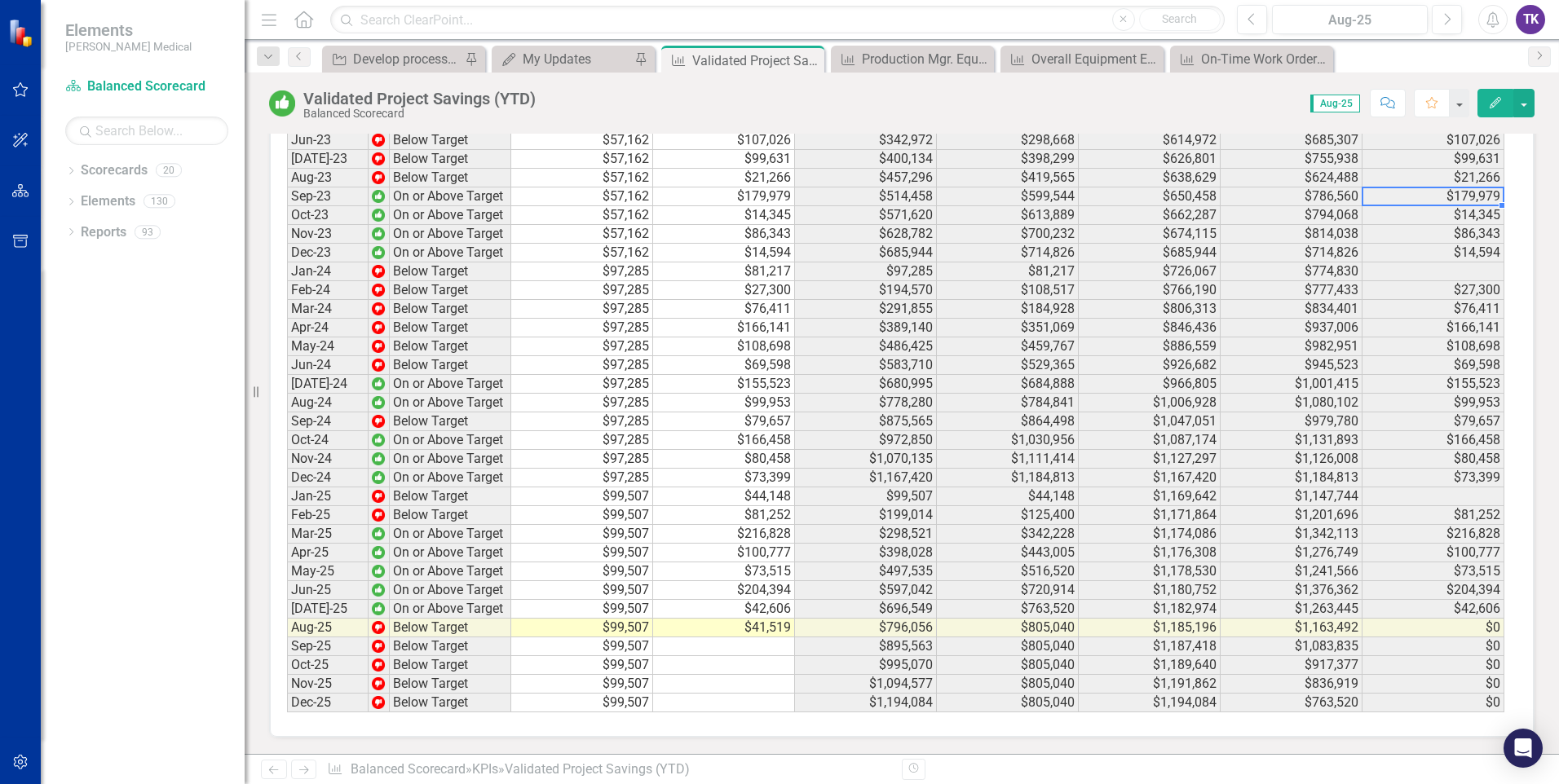
click at [1378, 203] on td "$179,979" at bounding box center [1433, 197] width 142 height 19
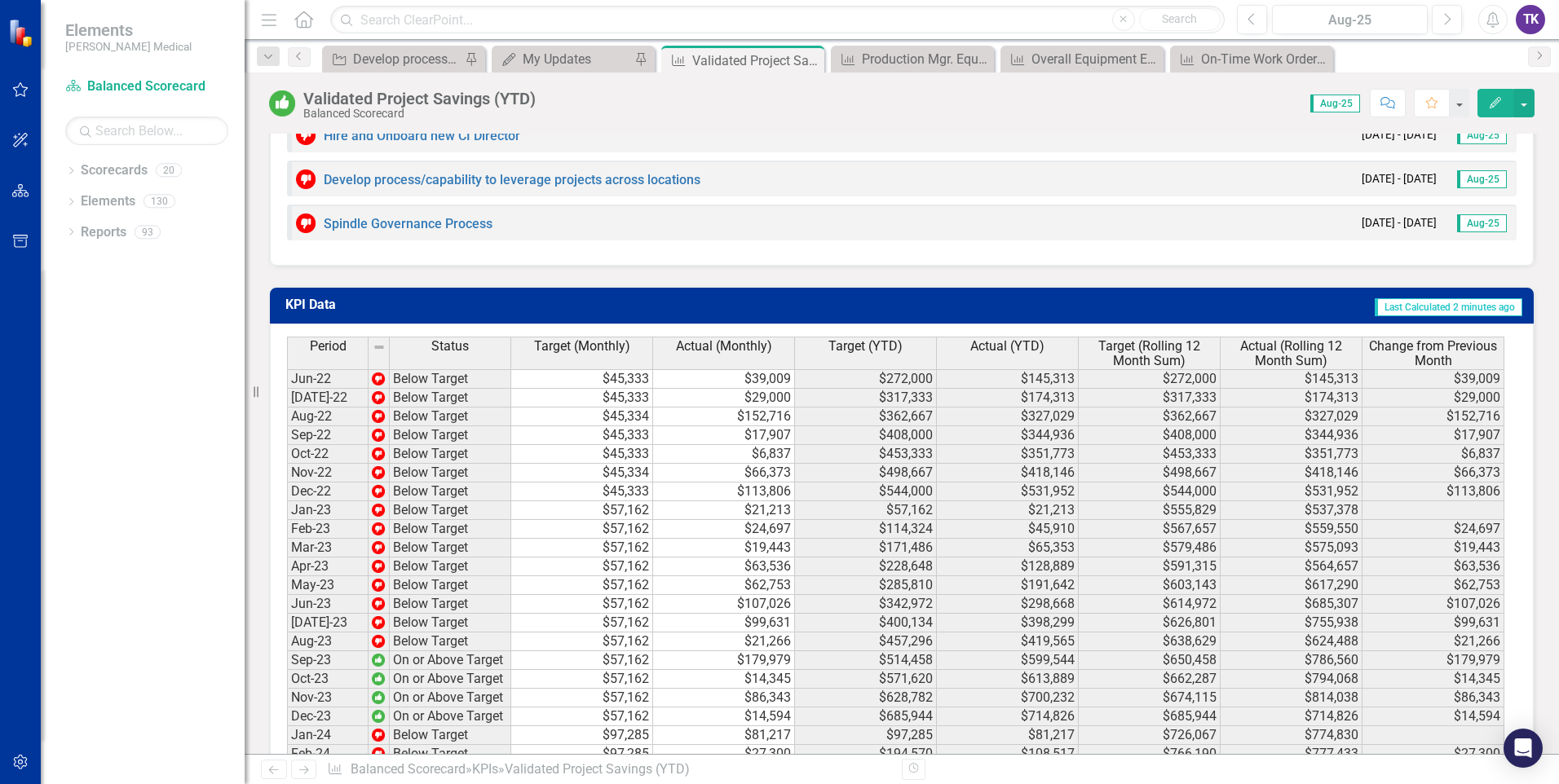
scroll to position [2161, 0]
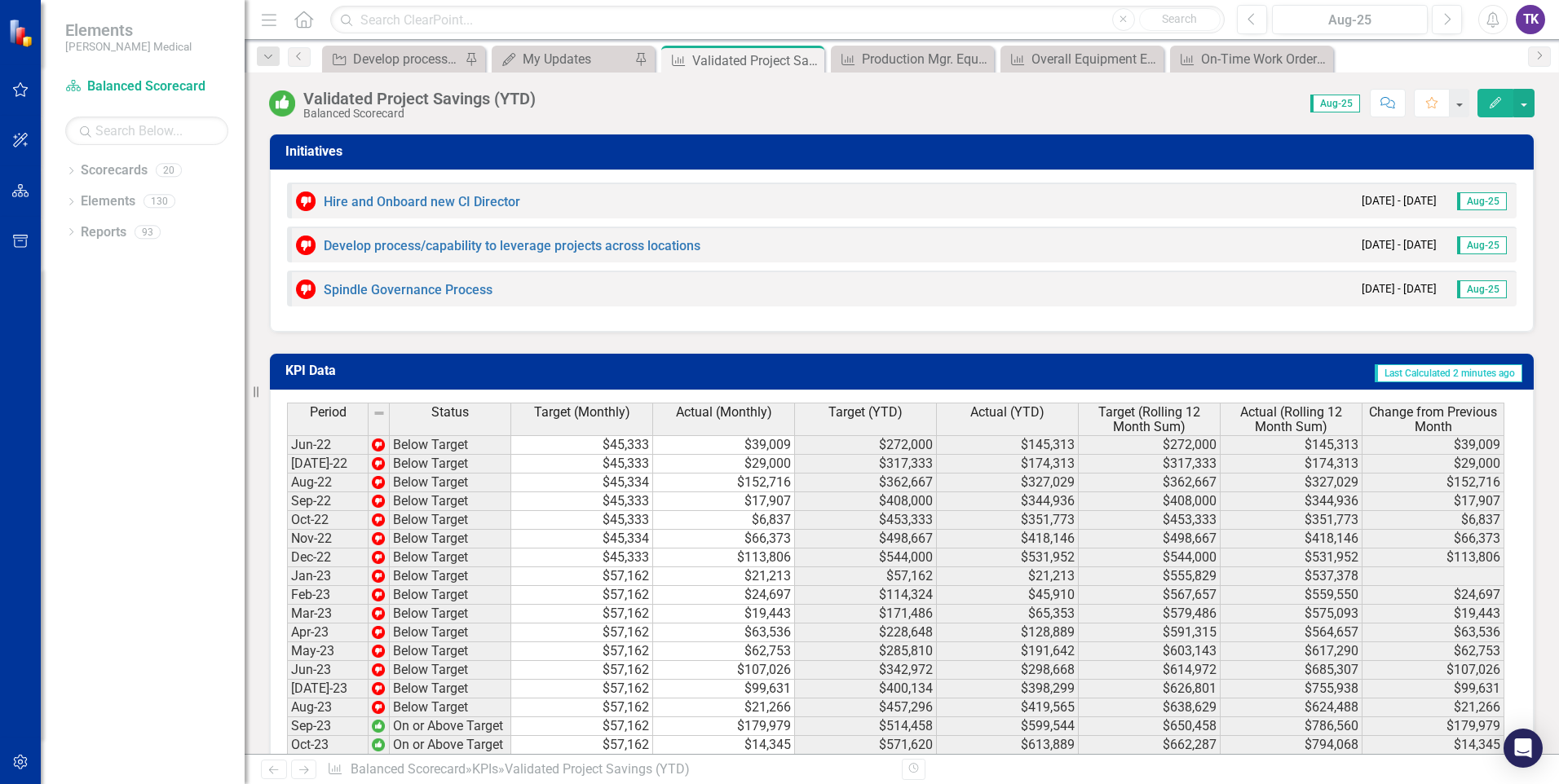
click at [1454, 382] on span "Last Calculated 2 minutes ago" at bounding box center [1448, 373] width 147 height 18
click at [1072, 287] on div "Spindle Governance Process [DATE] - [DATE] Aug-25" at bounding box center [902, 289] width 1229 height 36
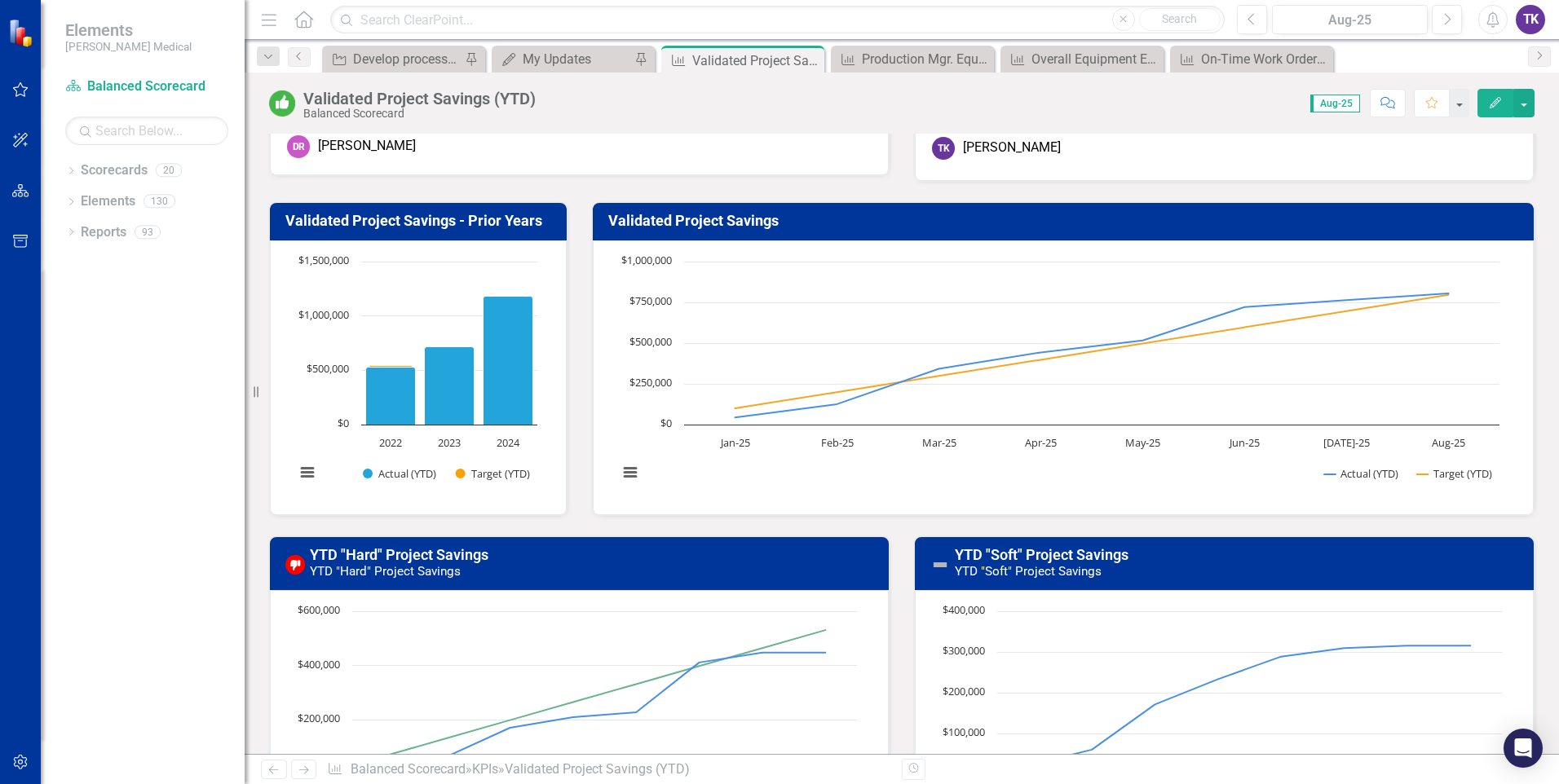
scroll to position [0, 0]
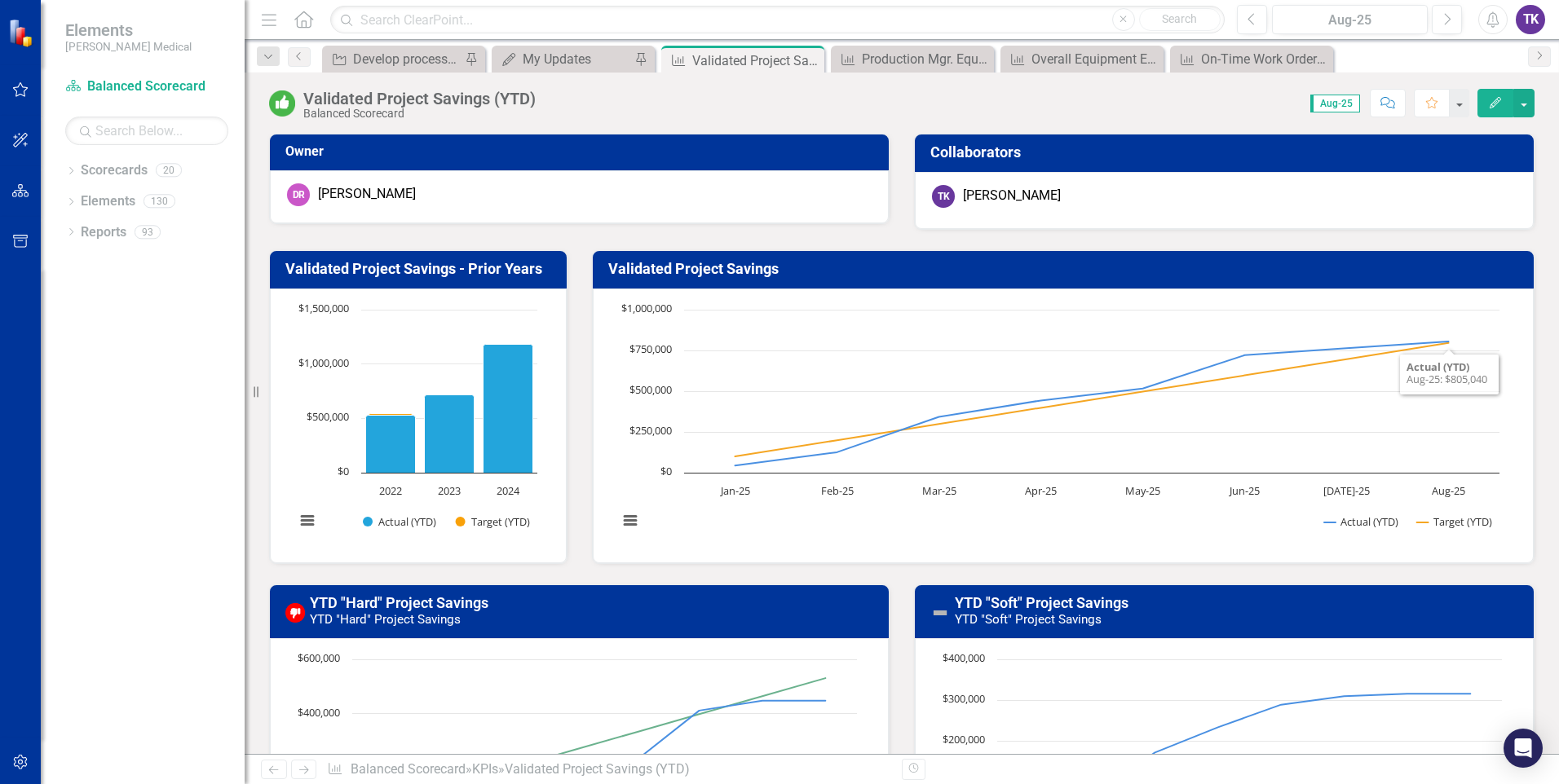
click at [1488, 298] on div "Chart Line chart with 2 lines. Validated Project Savings (Chart Type: Line) Plo…" at bounding box center [1063, 426] width 942 height 275
click at [1495, 311] on rect "Interactive chart" at bounding box center [1058, 423] width 897 height 244
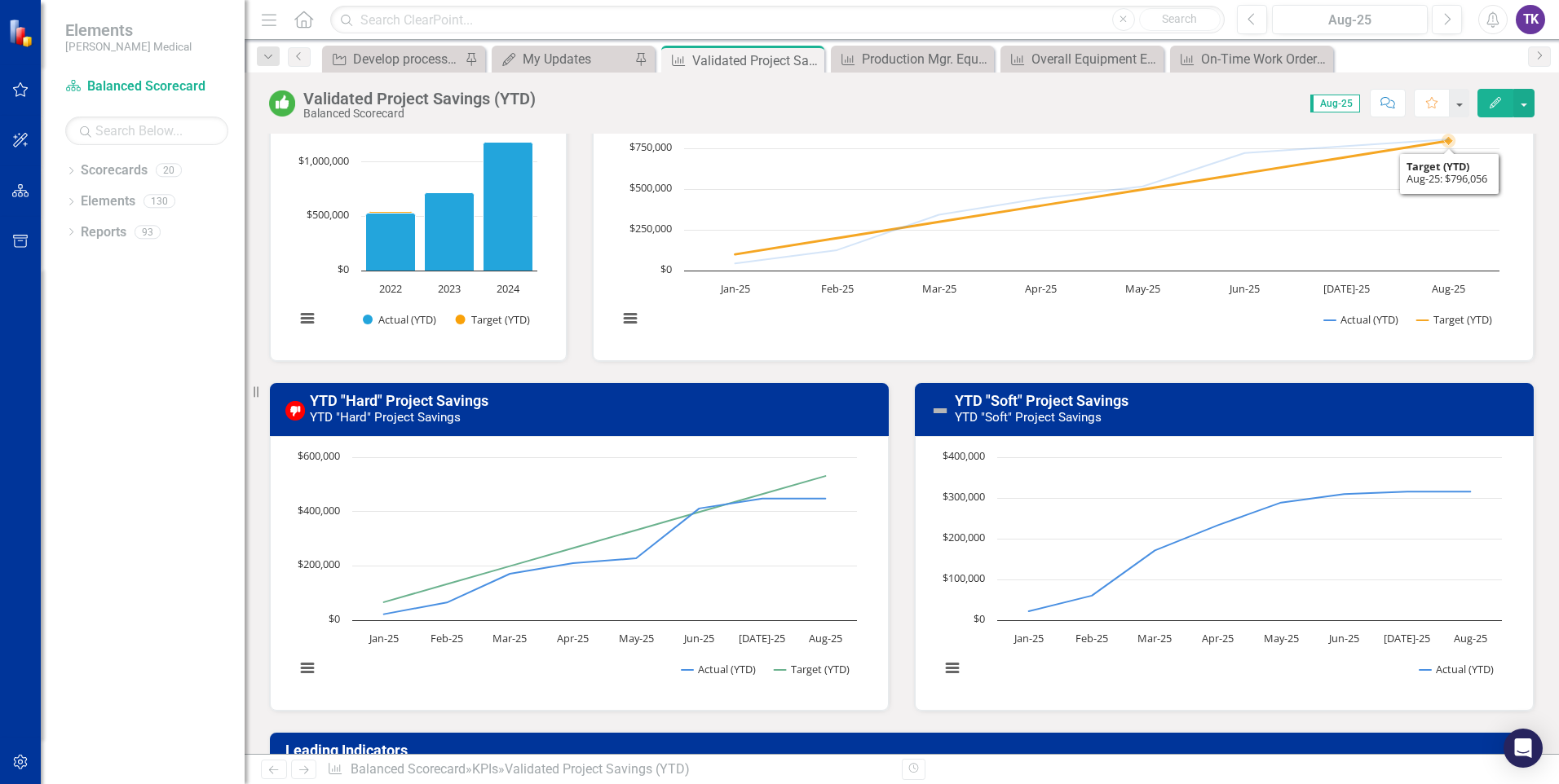
scroll to position [244, 0]
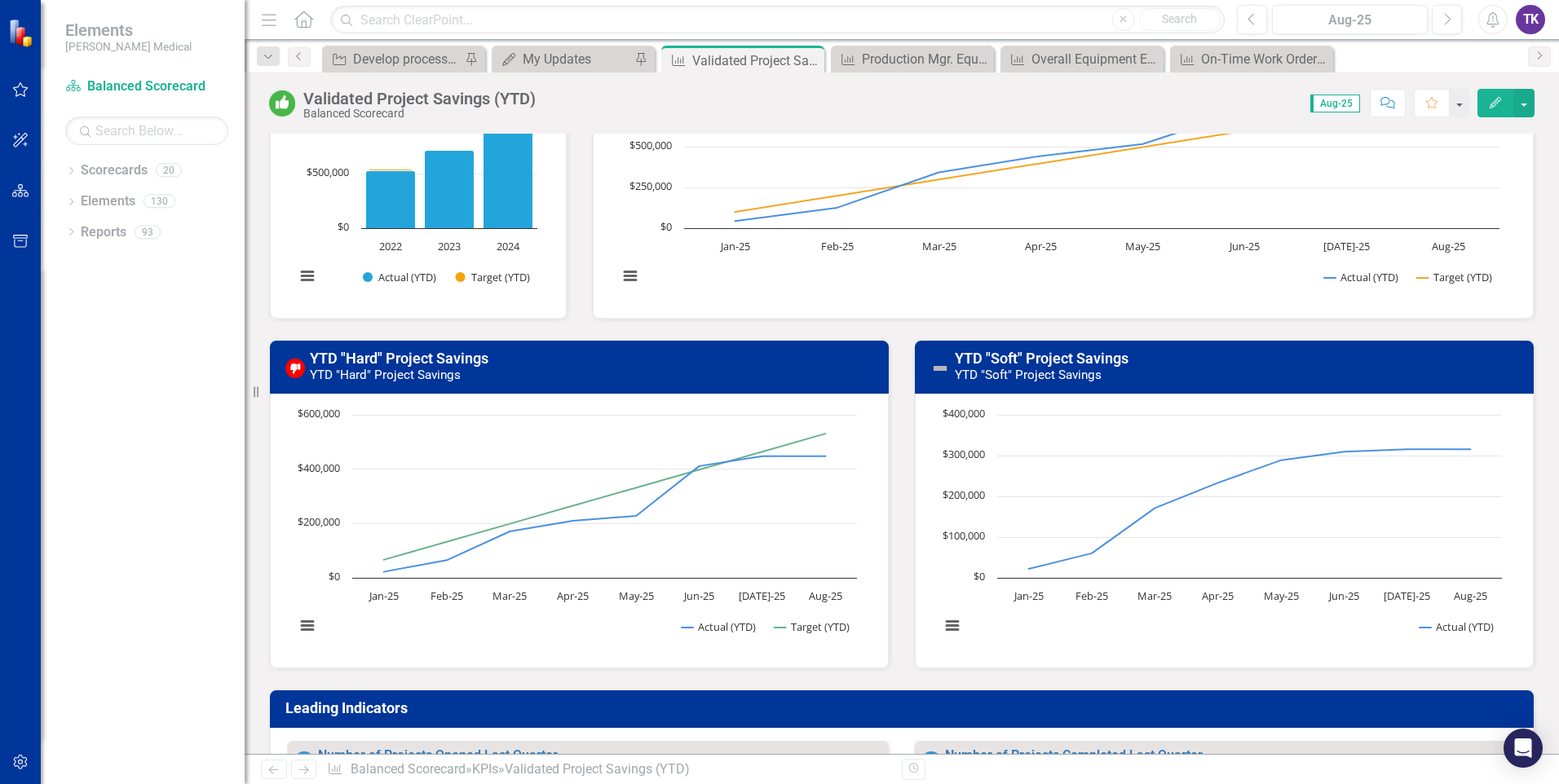
click at [1532, 395] on div "YTD "Soft" Project Savings YTD "Soft" Project Savings Loading... Chart Line cha…" at bounding box center [1224, 495] width 645 height 351
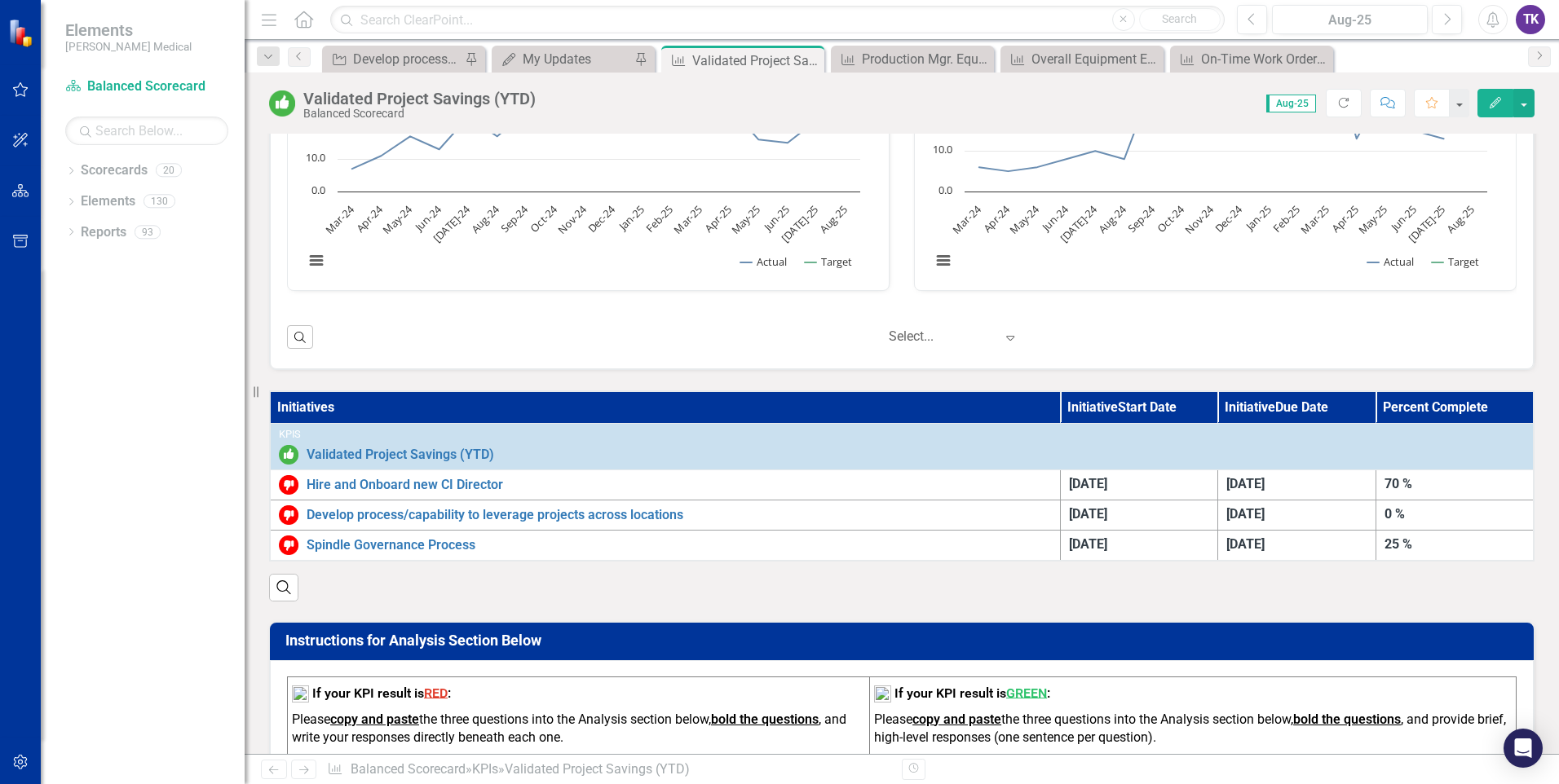
scroll to position [1060, 0]
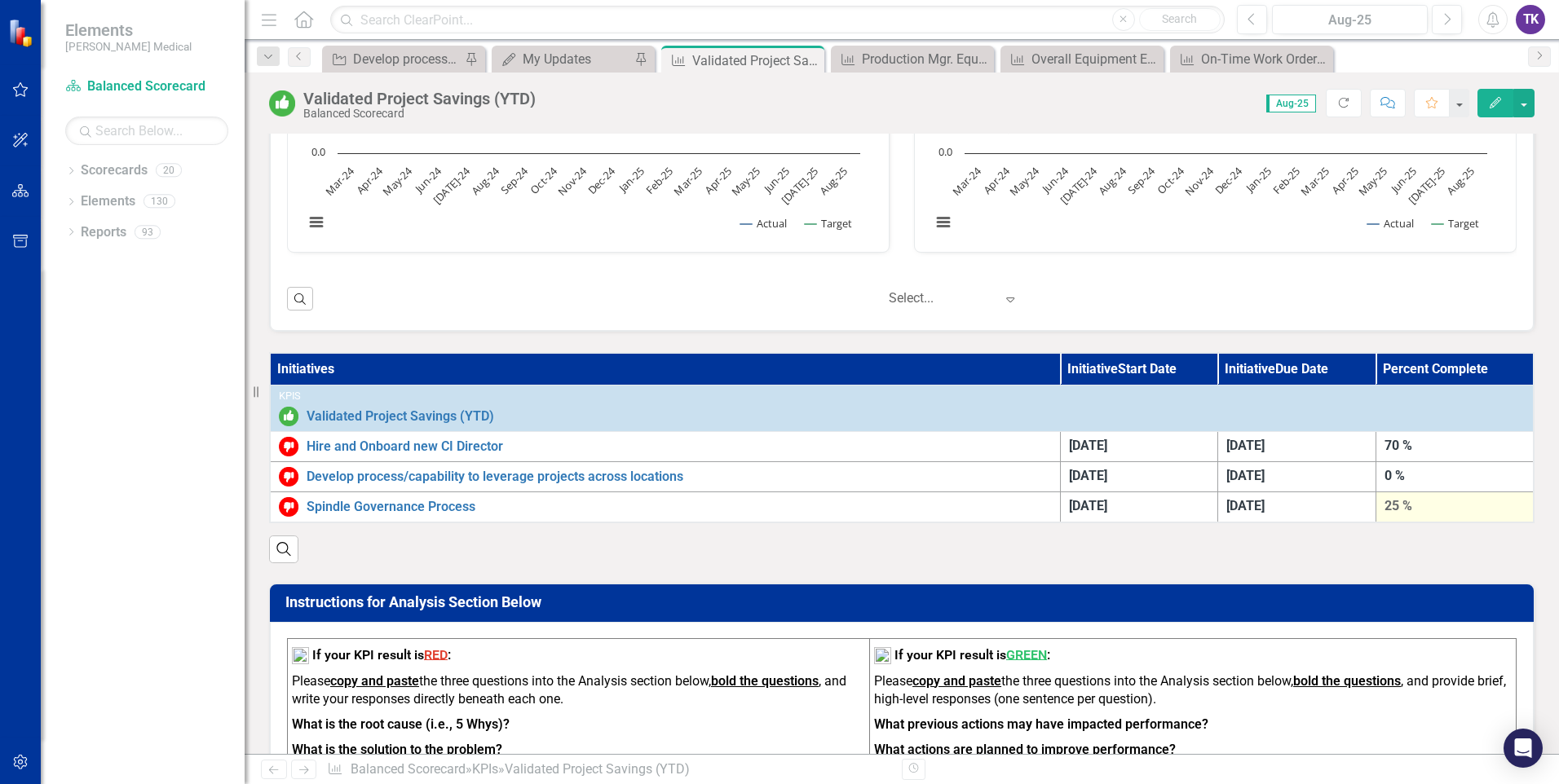
click at [1386, 504] on div "25 %" at bounding box center [1454, 506] width 140 height 19
click at [1384, 509] on div "25 %" at bounding box center [1454, 506] width 140 height 19
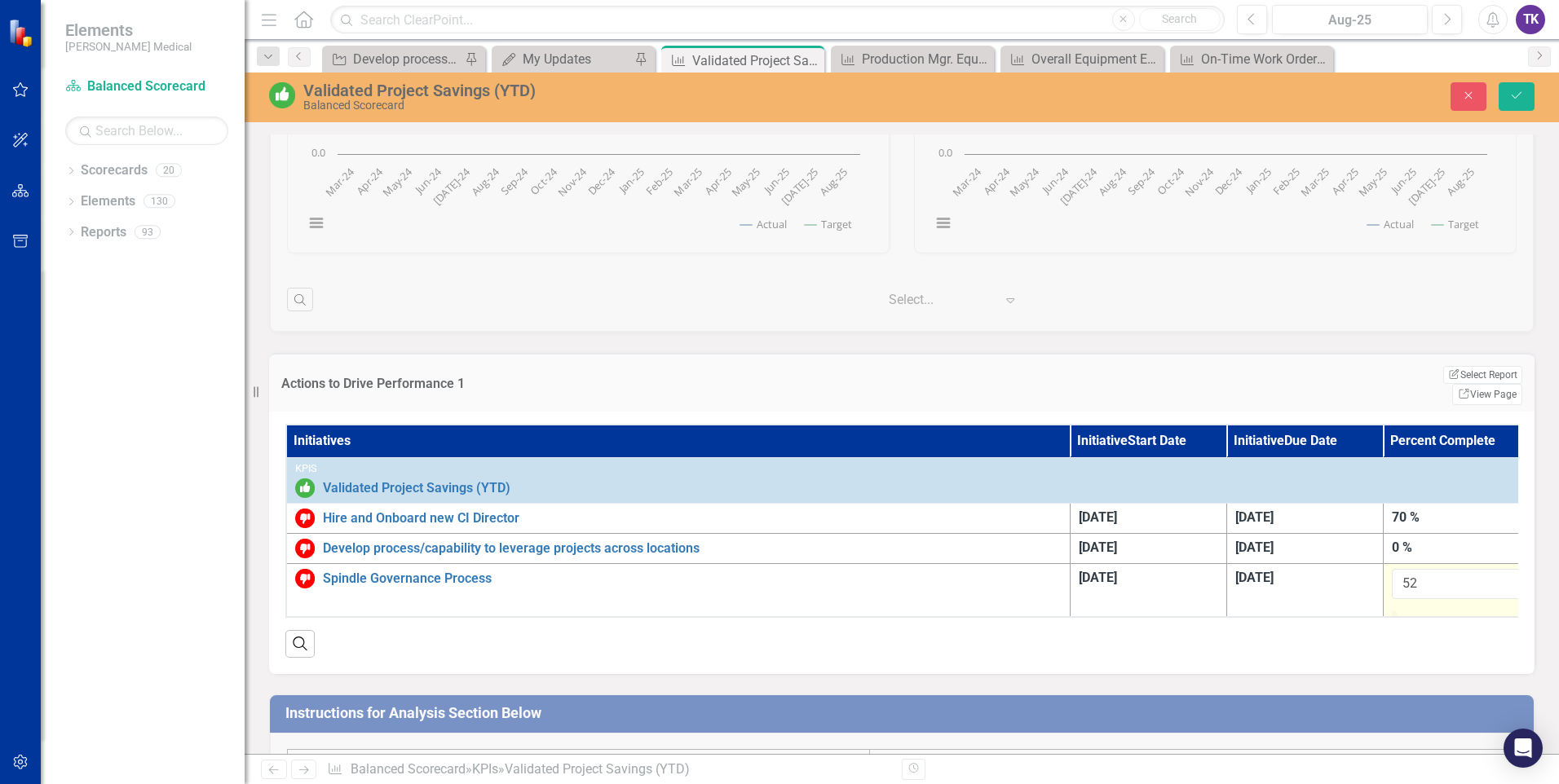
type input "50"
drag, startPoint x: 1432, startPoint y: 610, endPoint x: 1464, endPoint y: 611, distance: 32.0
click at [1455, 611] on div at bounding box center [1455, 611] width 0 height 0
click at [1405, 658] on div "Search" at bounding box center [902, 638] width 1233 height 40
click at [1402, 539] on div "0 %" at bounding box center [1462, 548] width 140 height 19
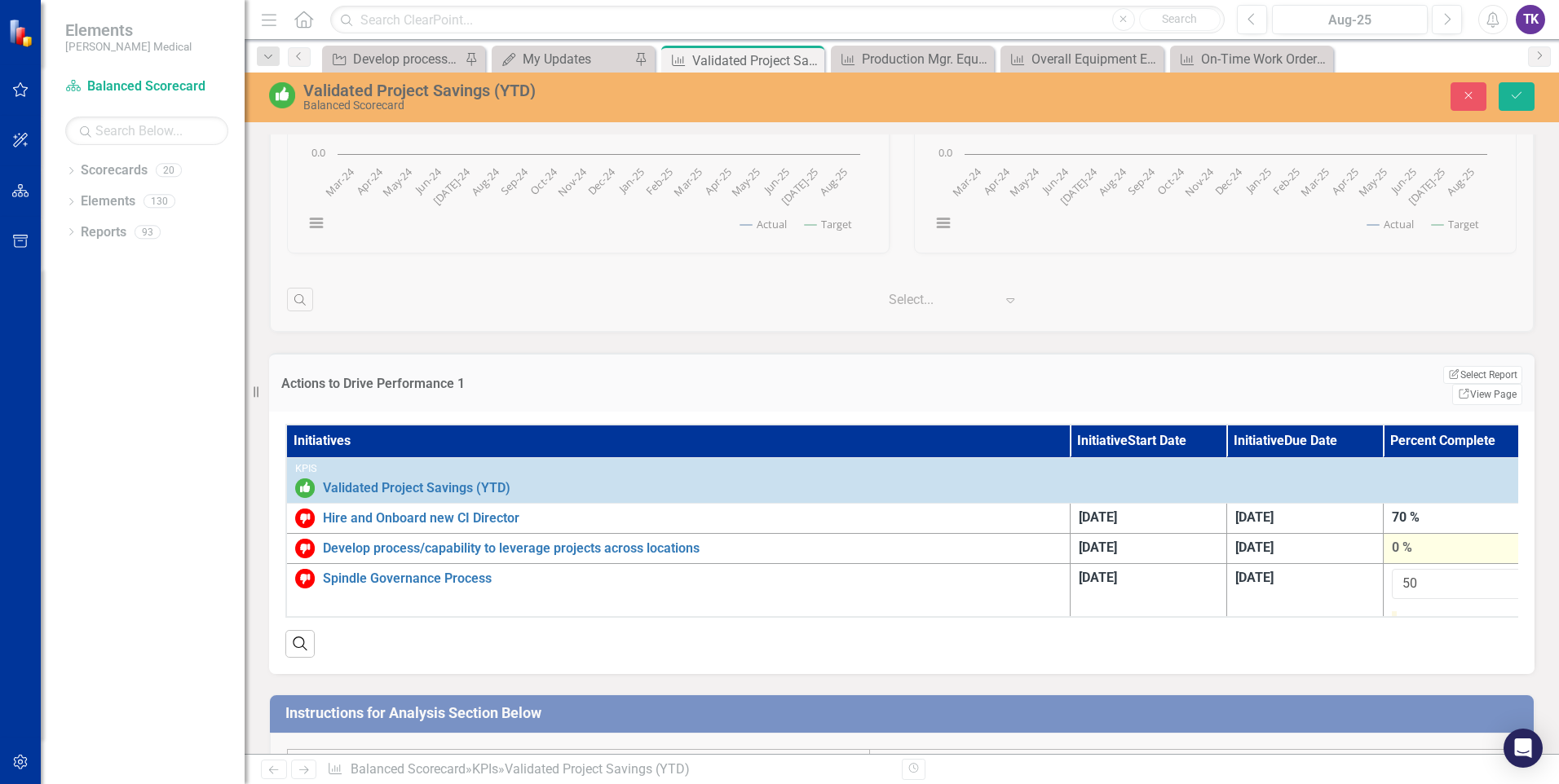
click at [1396, 539] on div "0 %" at bounding box center [1462, 548] width 140 height 19
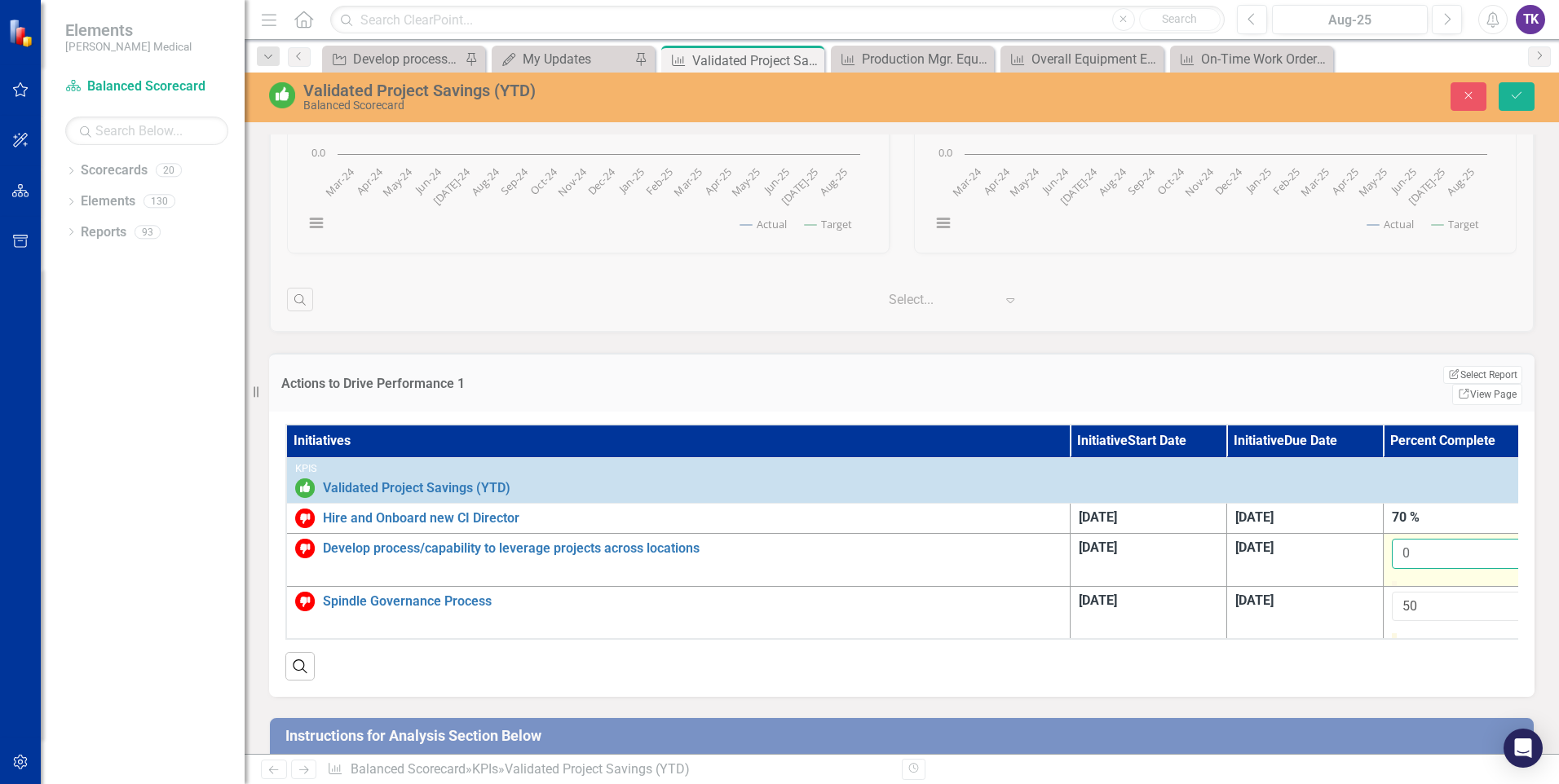
click at [1411, 539] on input "0" at bounding box center [1462, 553] width 140 height 30
type input "25"
click at [1184, 639] on td "[DATE]" at bounding box center [1149, 613] width 157 height 53
click at [1405, 509] on div "70 %" at bounding box center [1462, 518] width 140 height 19
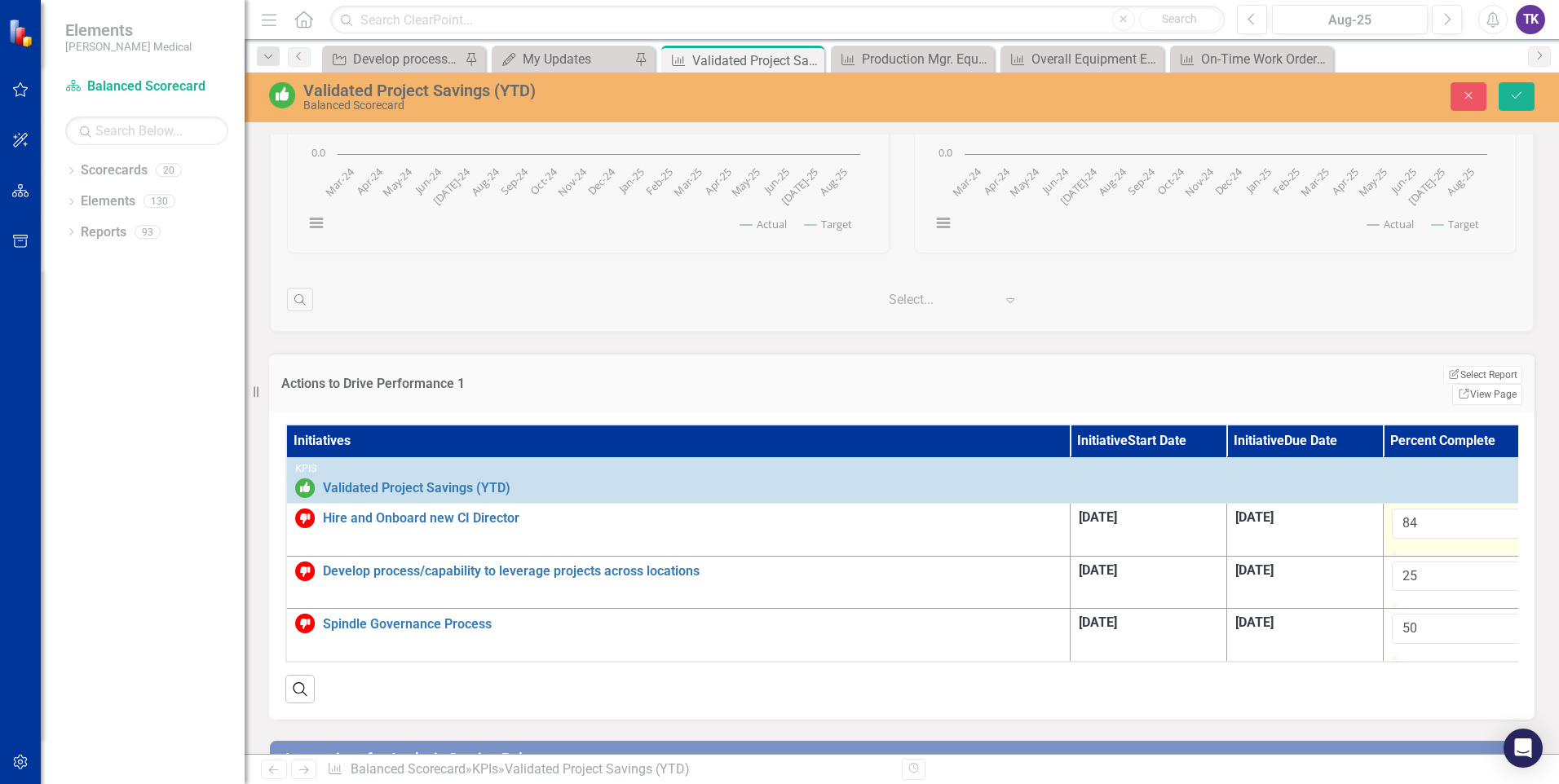
drag, startPoint x: 1482, startPoint y: 550, endPoint x: 1499, endPoint y: 549, distance: 17.0
click at [1498, 551] on div at bounding box center [1498, 551] width 0 height 0
drag, startPoint x: 1412, startPoint y: 507, endPoint x: 1427, endPoint y: 516, distance: 17.5
click at [1413, 509] on input "84" at bounding box center [1462, 524] width 140 height 30
type input "85"
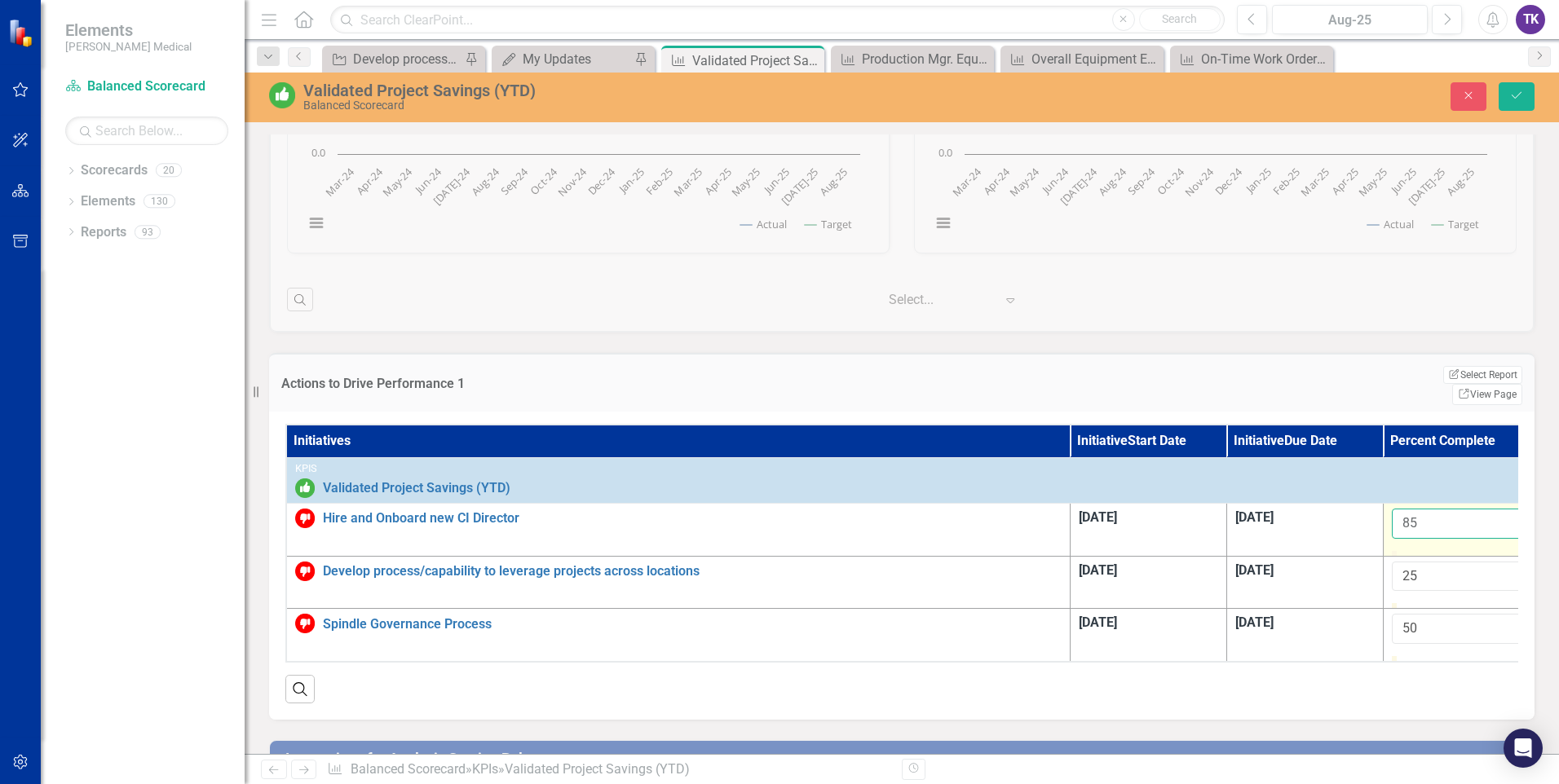
click at [1499, 83] on button "Save" at bounding box center [1516, 97] width 36 height 29
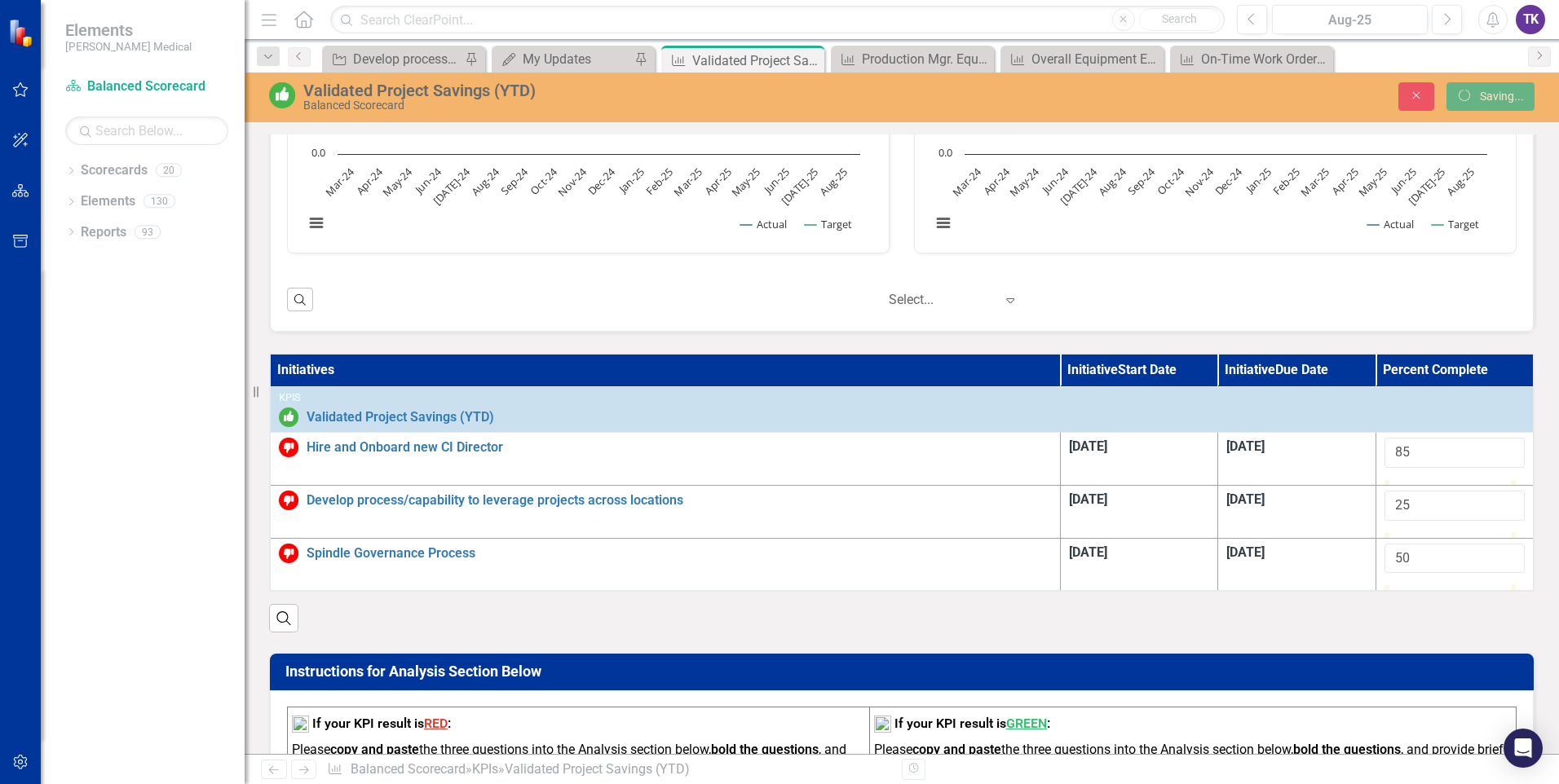
click at [1056, 716] on h3 "If your KPI result is GREEN :" at bounding box center [1193, 724] width 638 height 17
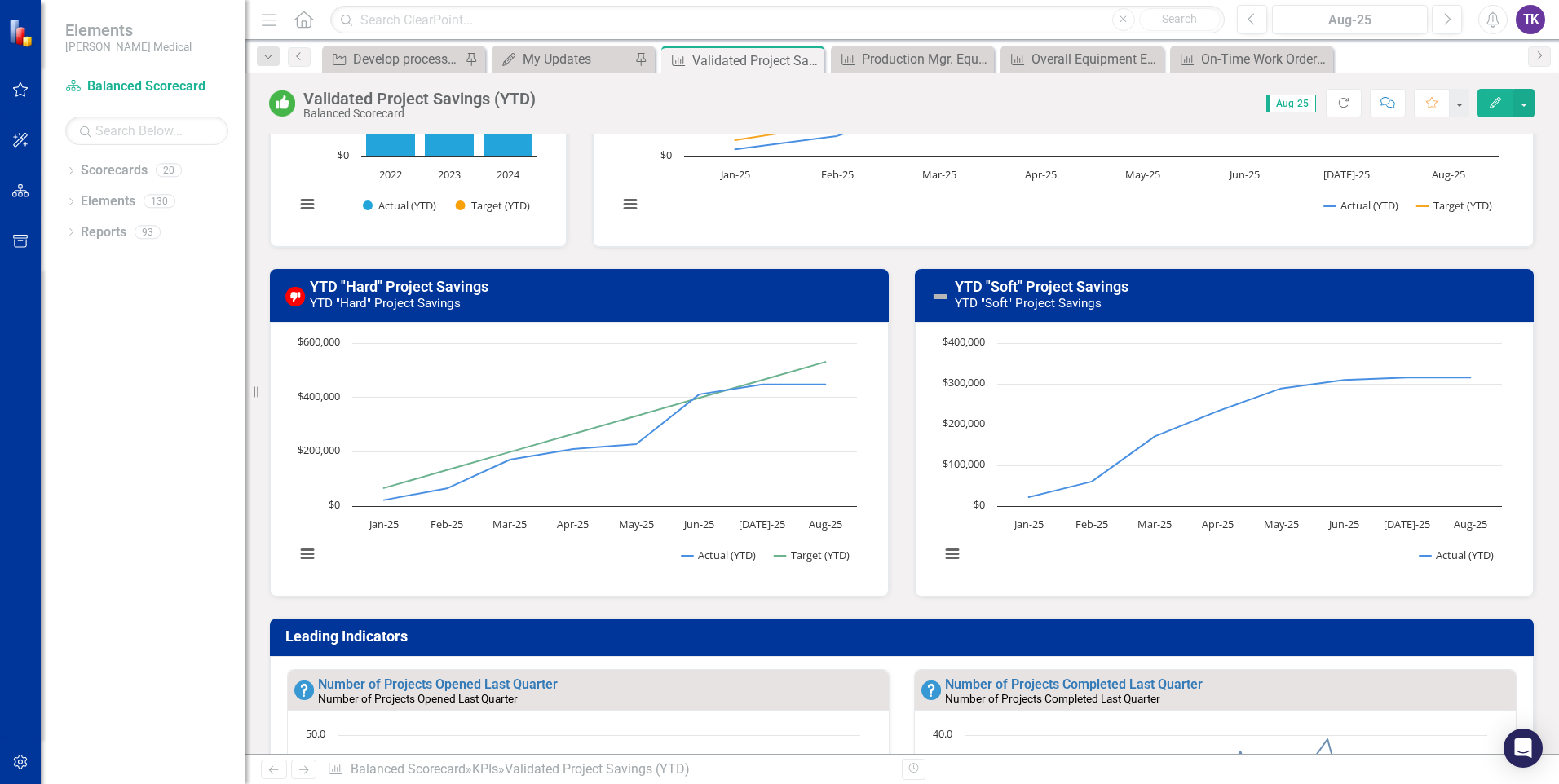
scroll to position [326, 0]
